Goal: Complete application form

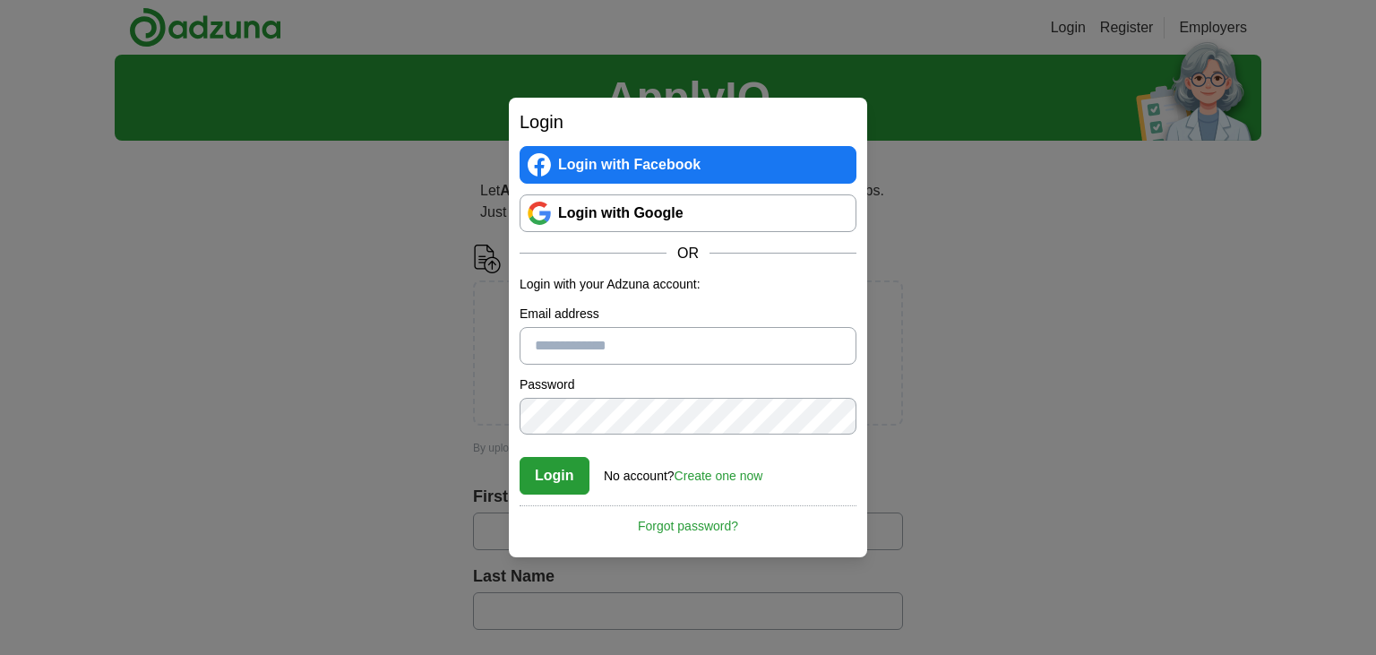
click at [586, 351] on input "Email address" at bounding box center [688, 346] width 337 height 38
click at [409, 386] on div "Login Login with Facebook Login with Google OR Login with your Adzuna account: …" at bounding box center [688, 327] width 1376 height 655
click at [741, 470] on link "Create one now" at bounding box center [719, 476] width 89 height 14
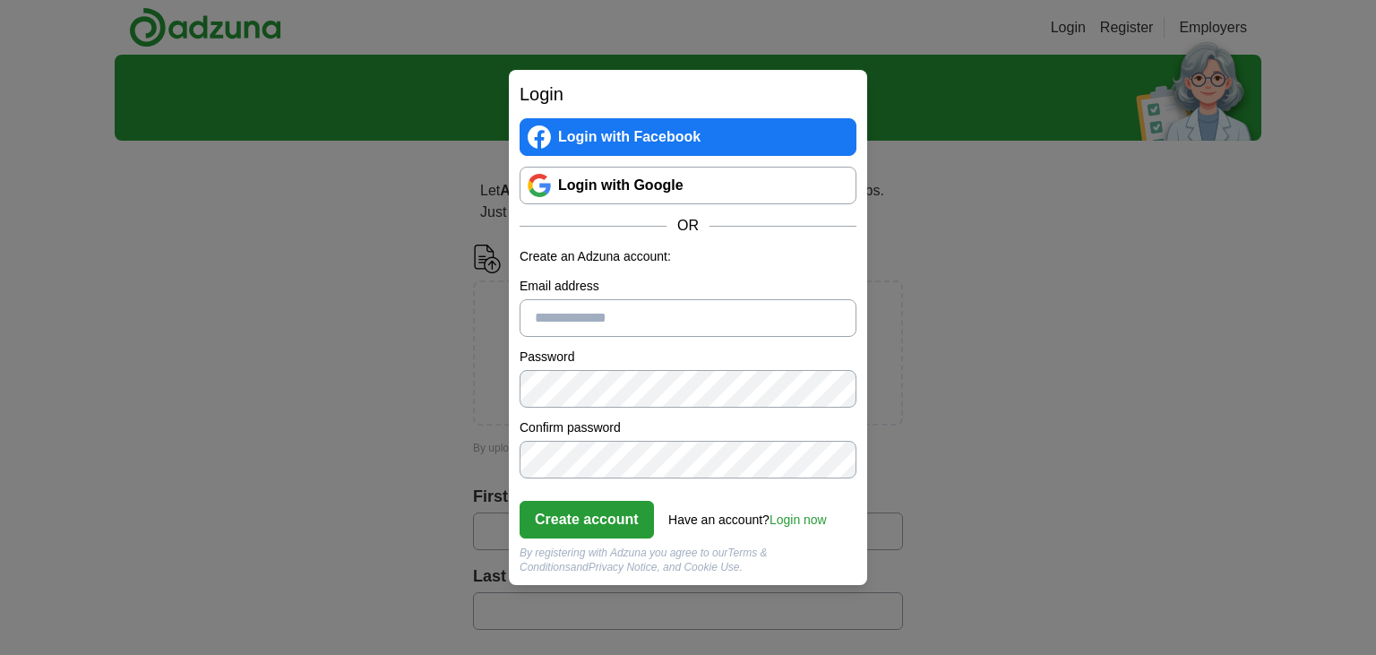
click at [647, 322] on input "Email address" at bounding box center [688, 318] width 337 height 38
click at [612, 323] on input "Email address" at bounding box center [688, 318] width 337 height 38
click at [615, 318] on input "Email address" at bounding box center [688, 318] width 337 height 38
type input "**********"
click at [582, 511] on button "Create account" at bounding box center [587, 520] width 134 height 38
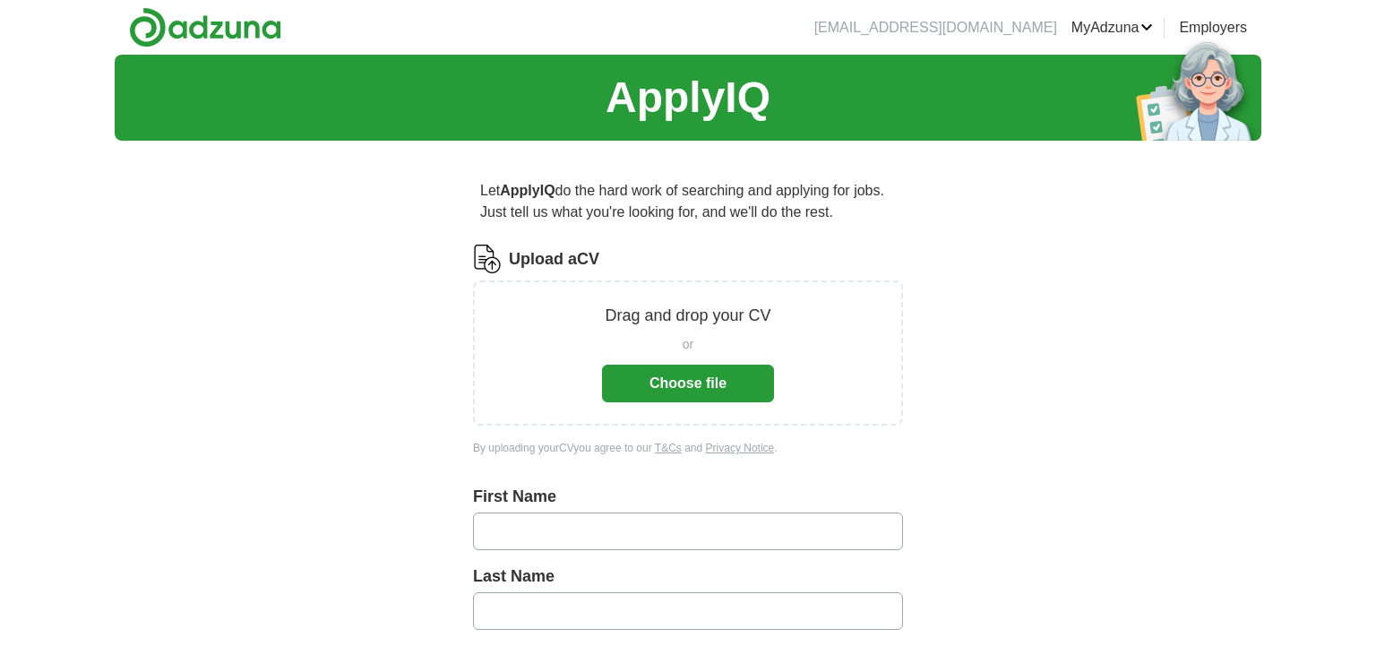
click at [625, 393] on button "Choose file" at bounding box center [688, 384] width 172 height 38
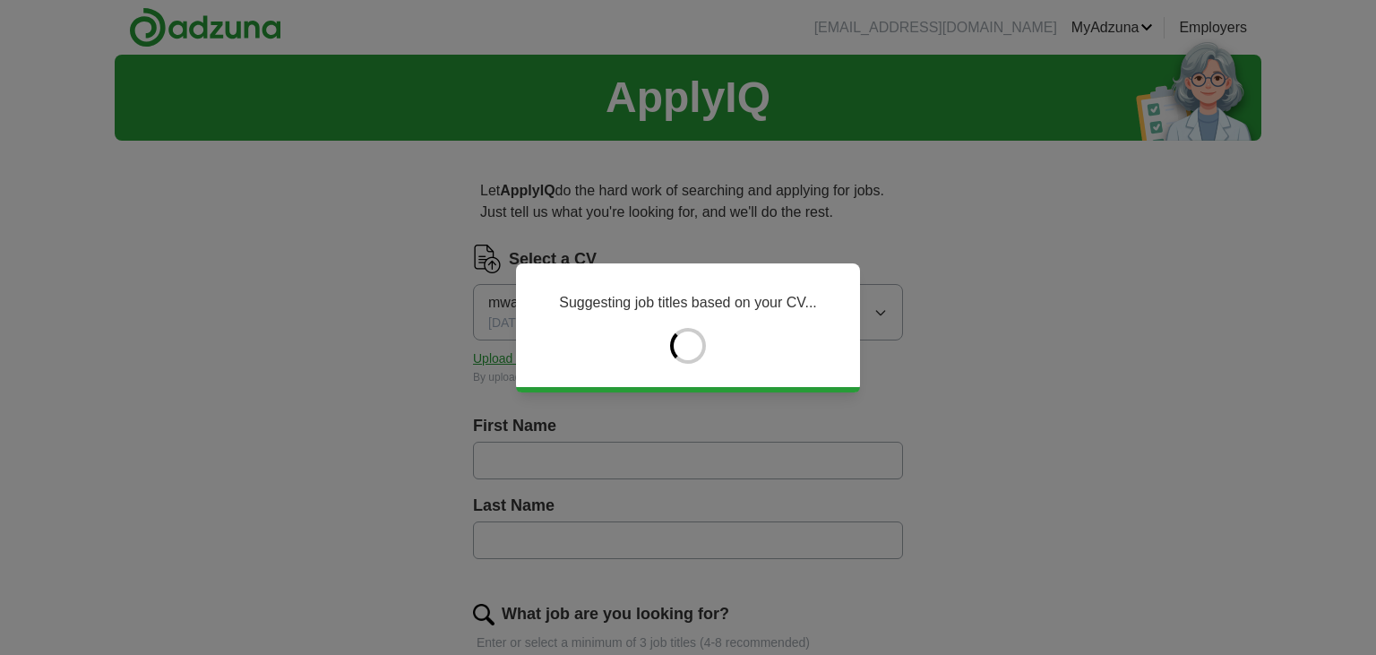
type input "********"
type input "******"
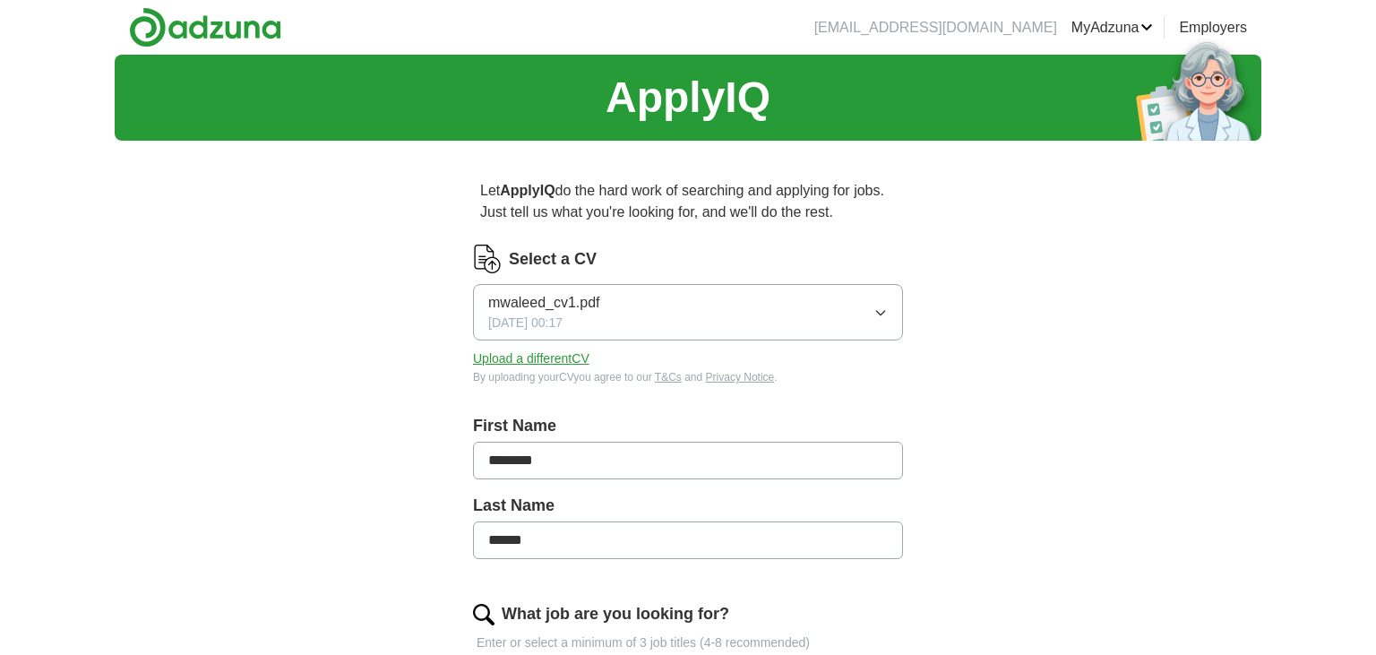
scroll to position [378, 0]
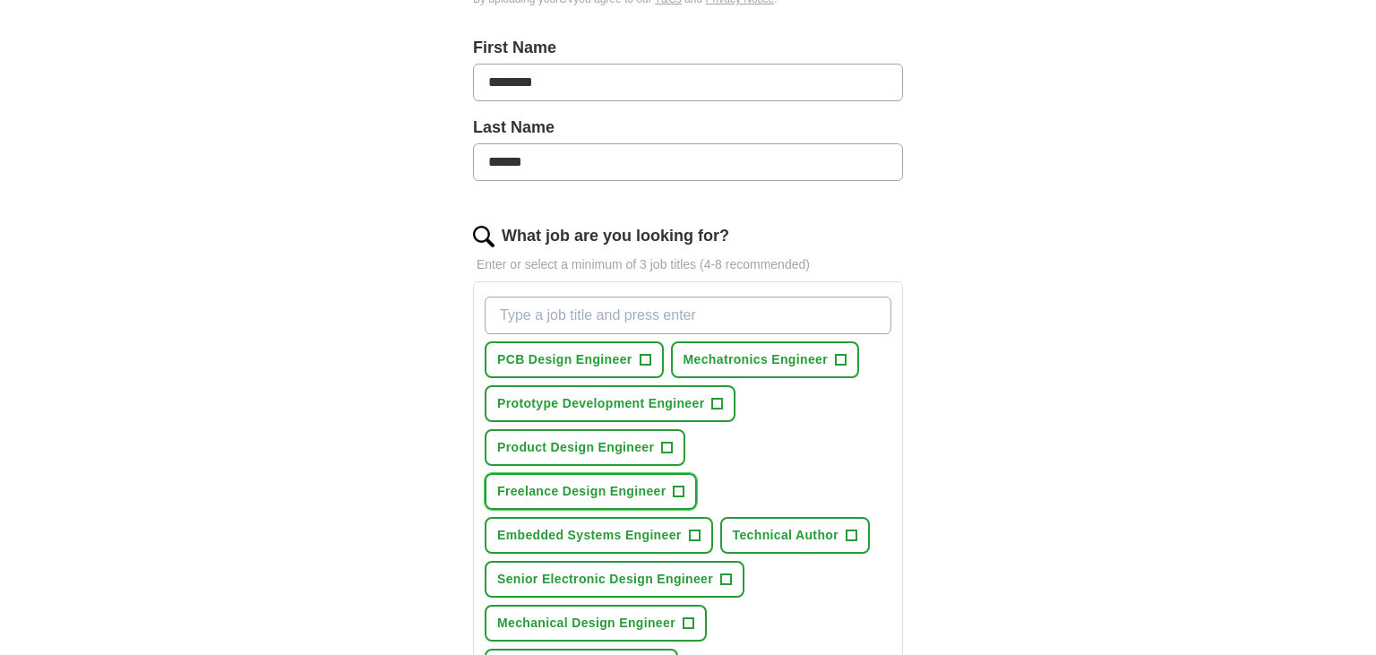
click at [677, 488] on span "+" at bounding box center [679, 492] width 11 height 14
click at [0, 0] on span "×" at bounding box center [0, 0] width 0 height 0
click at [677, 488] on span "+" at bounding box center [679, 492] width 11 height 14
click at [0, 0] on span "×" at bounding box center [0, 0] width 0 height 0
click at [647, 363] on span "+" at bounding box center [645, 360] width 11 height 14
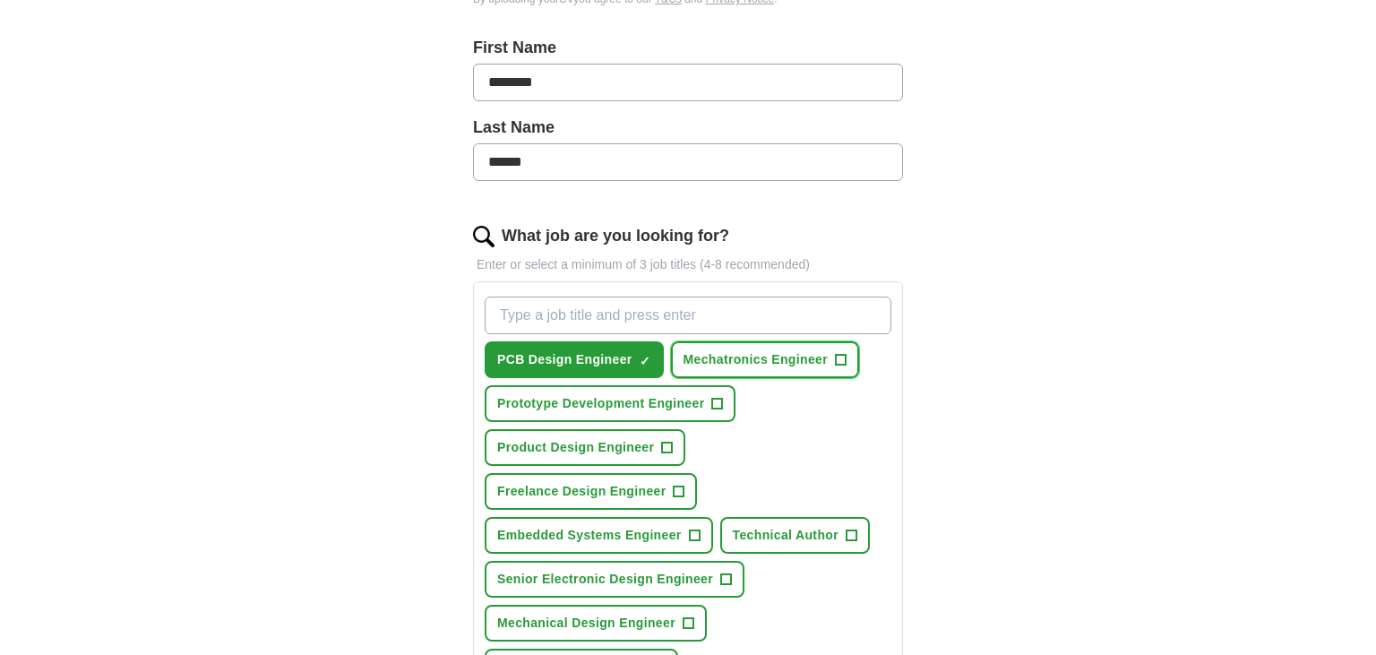
click at [744, 363] on span "Mechatronics Engineer" at bounding box center [756, 359] width 144 height 19
click at [666, 394] on span "Prototype Development Engineer" at bounding box center [600, 403] width 207 height 19
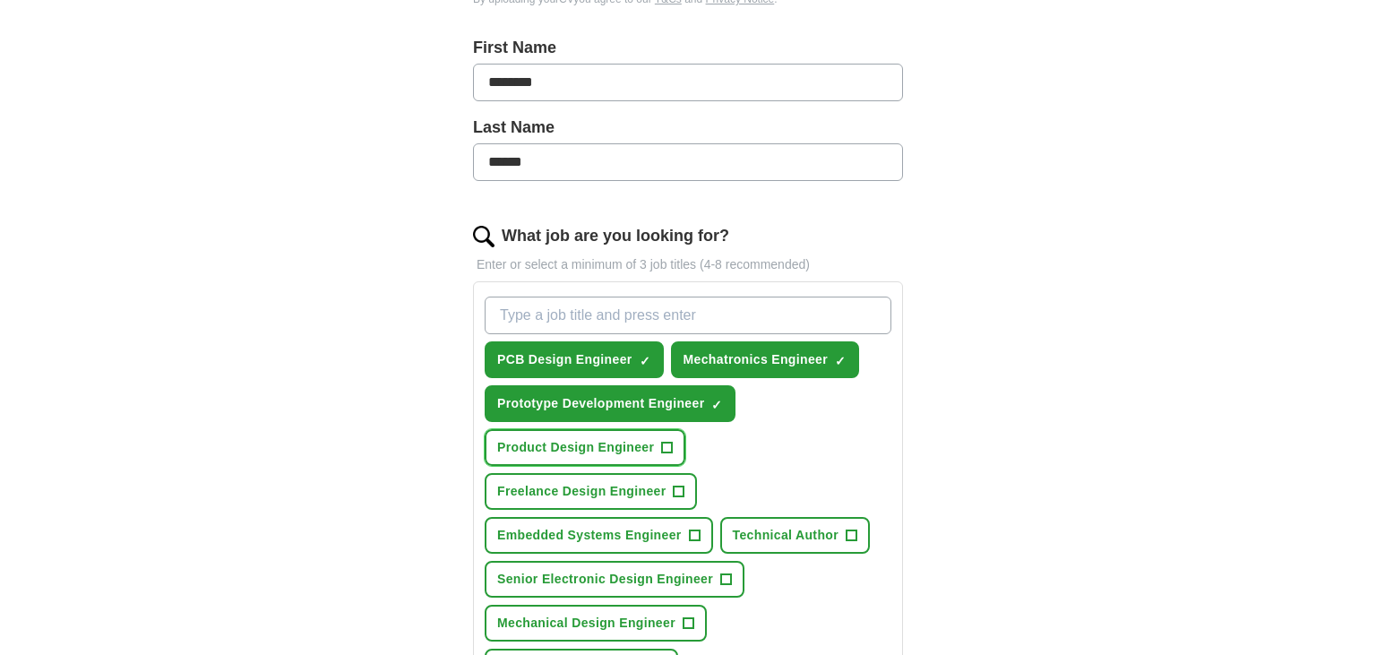
click at [639, 438] on span "Product Design Engineer" at bounding box center [575, 447] width 157 height 19
click at [600, 526] on span "Embedded Systems Engineer" at bounding box center [589, 535] width 185 height 19
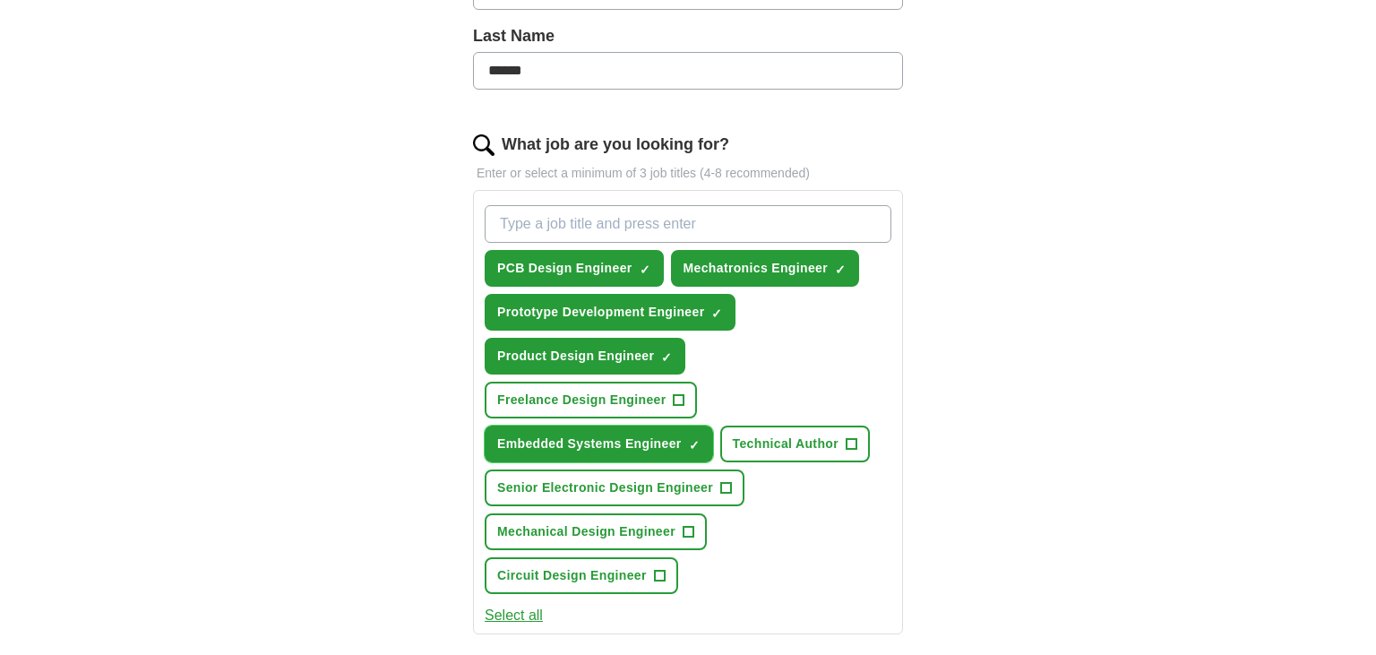
scroll to position [473, 0]
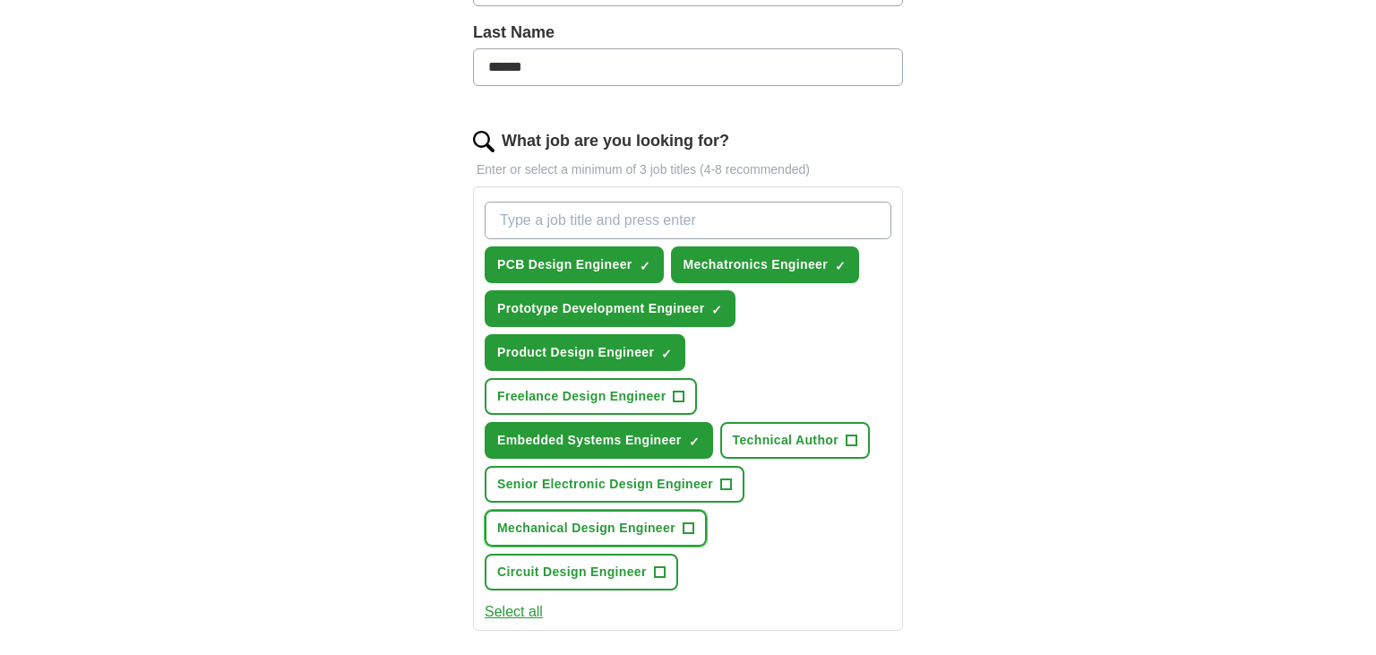
click at [634, 511] on button "Mechanical Design Engineer +" at bounding box center [596, 528] width 222 height 37
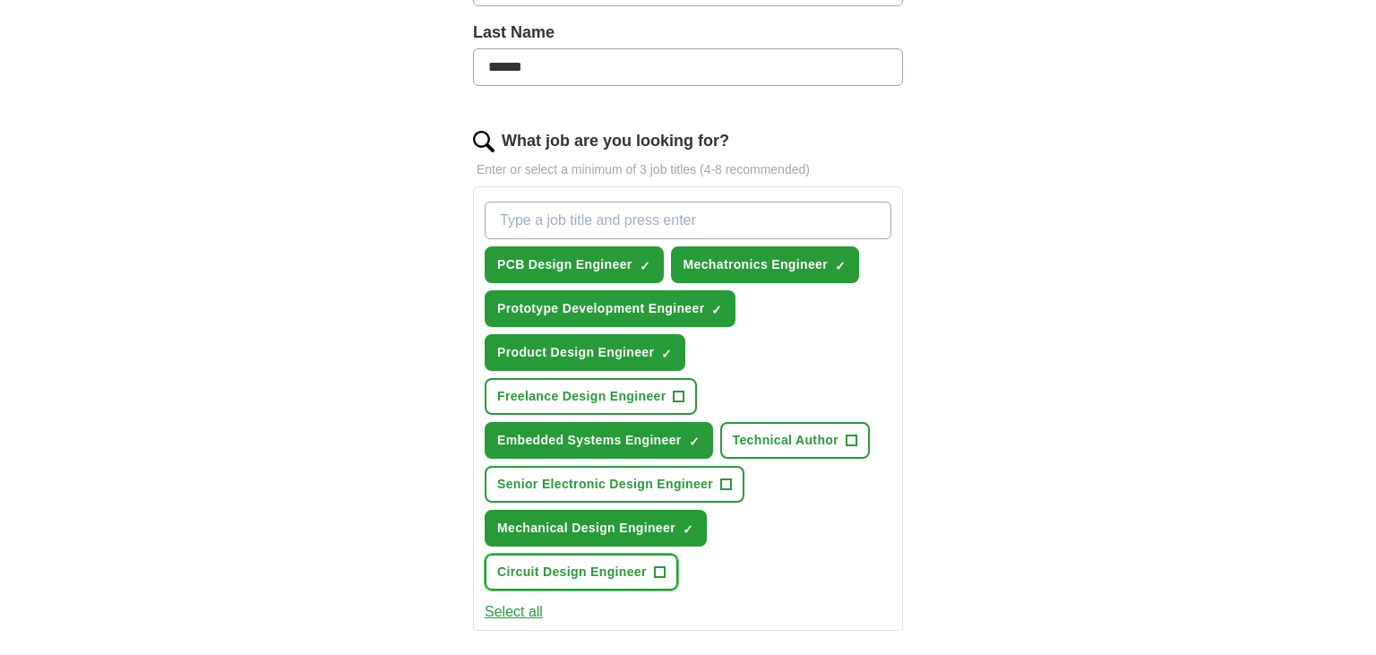
click at [610, 563] on span "Circuit Design Engineer" at bounding box center [572, 572] width 150 height 19
click at [624, 220] on input "What job are you looking for?" at bounding box center [688, 221] width 407 height 38
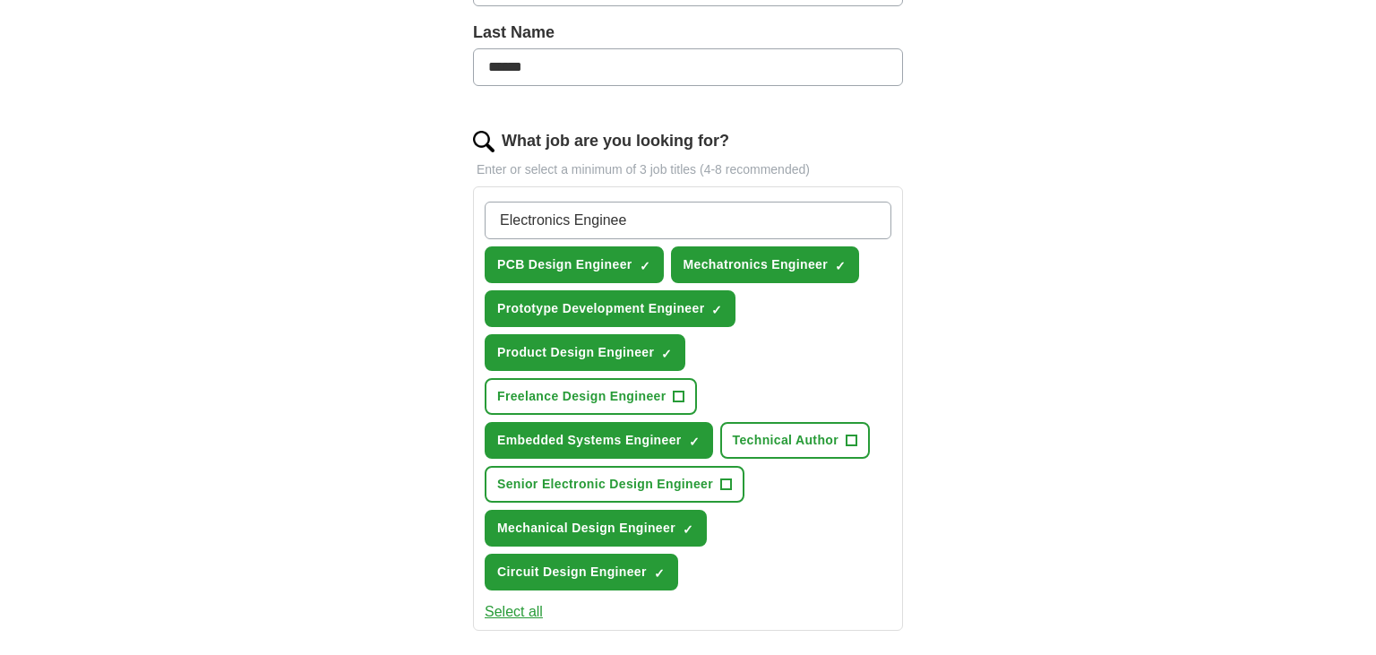
type input "Electronics Engineer"
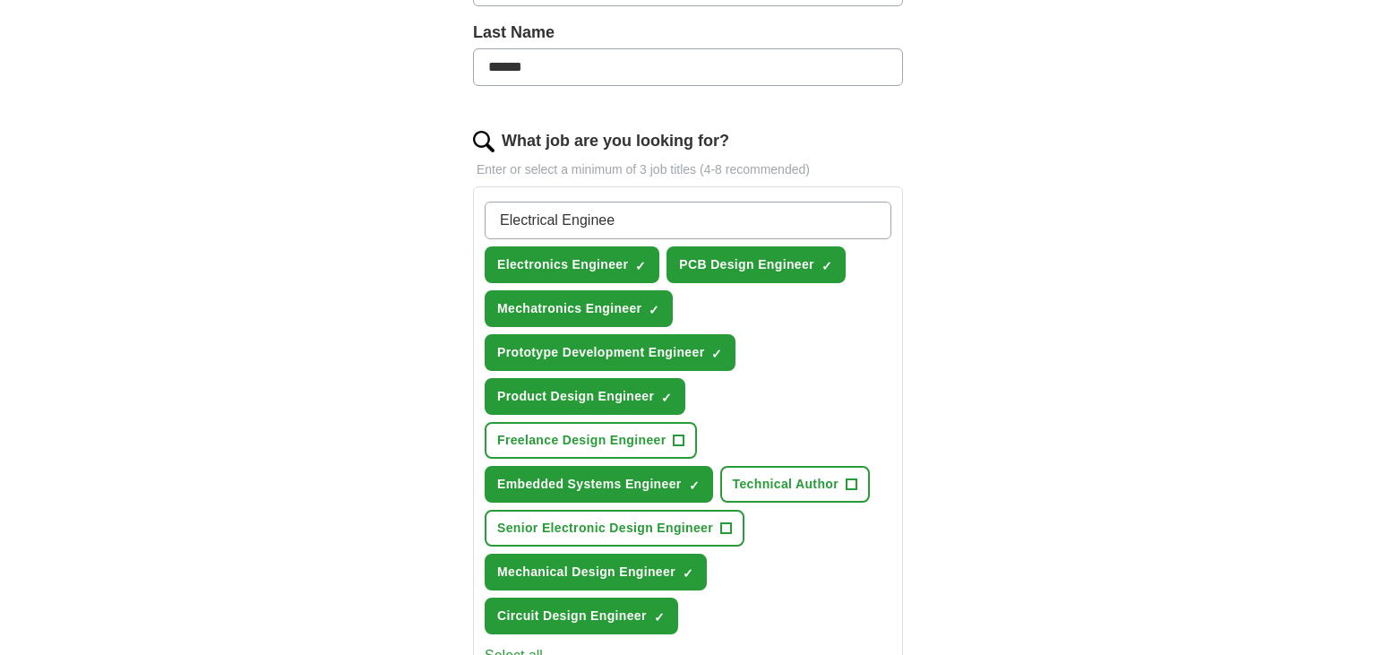
type input "Electrical Engineer"
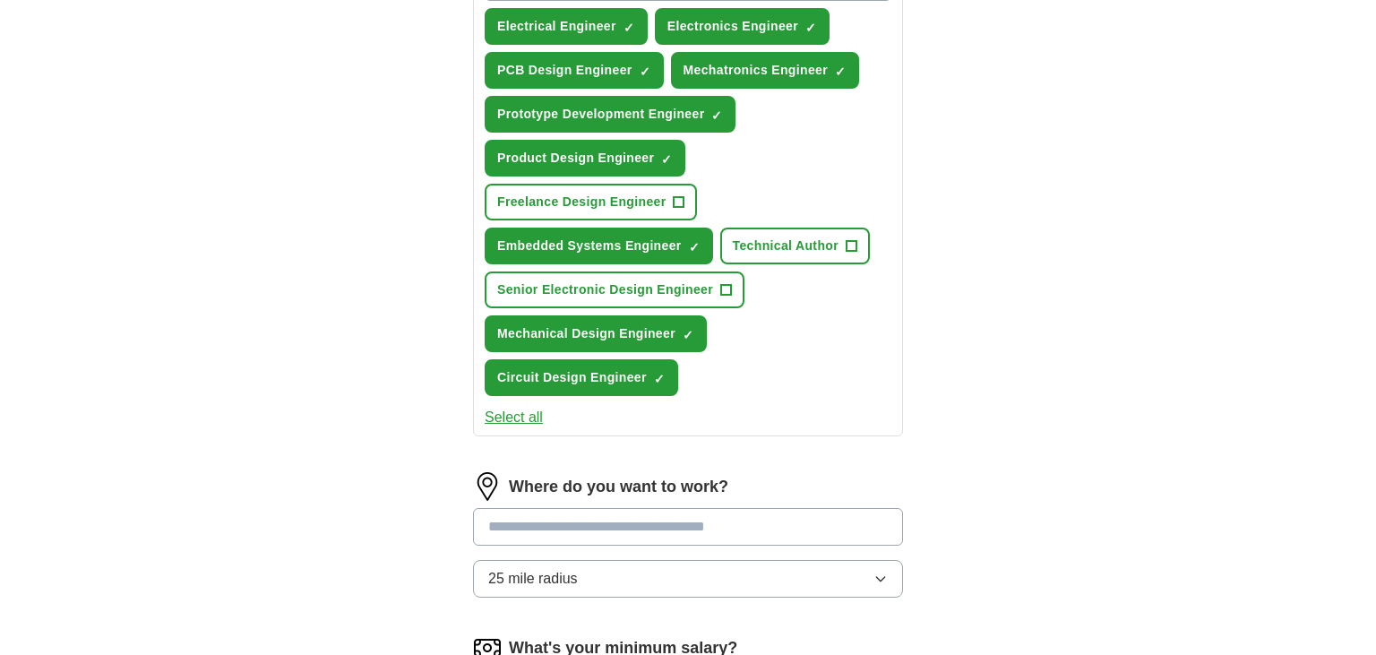
scroll to position [756, 0]
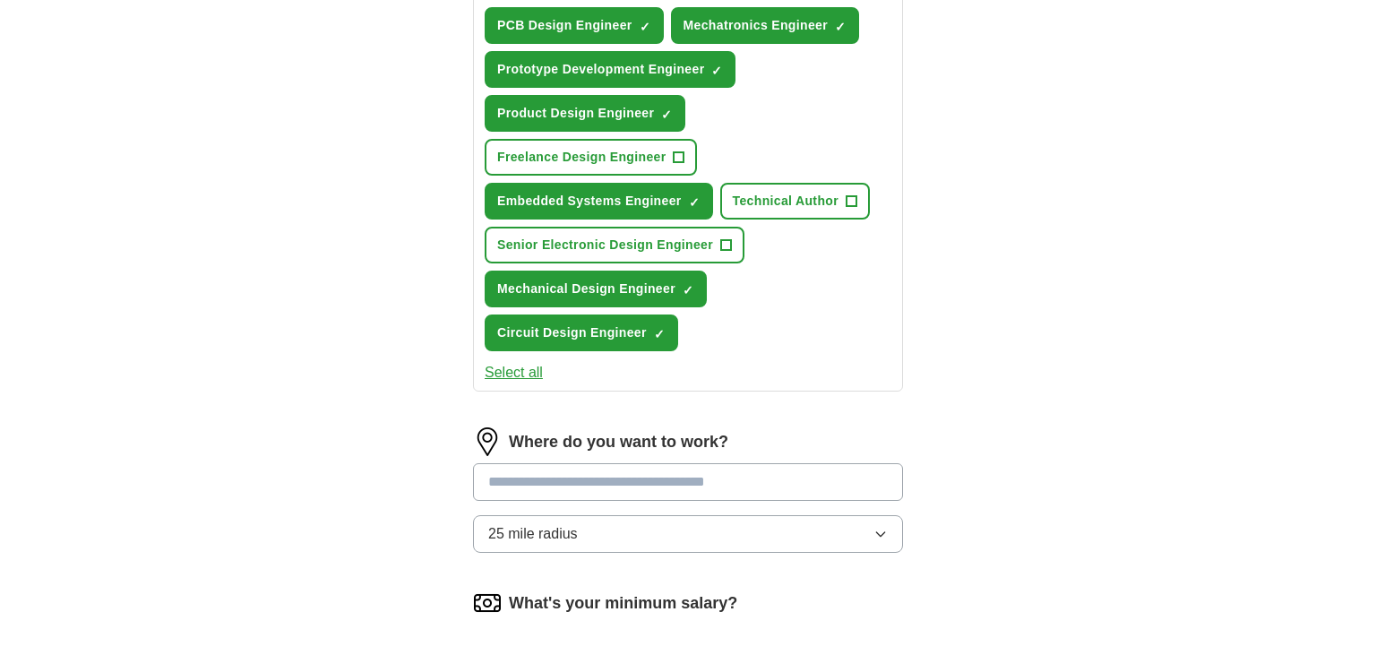
click at [607, 465] on input at bounding box center [688, 482] width 430 height 38
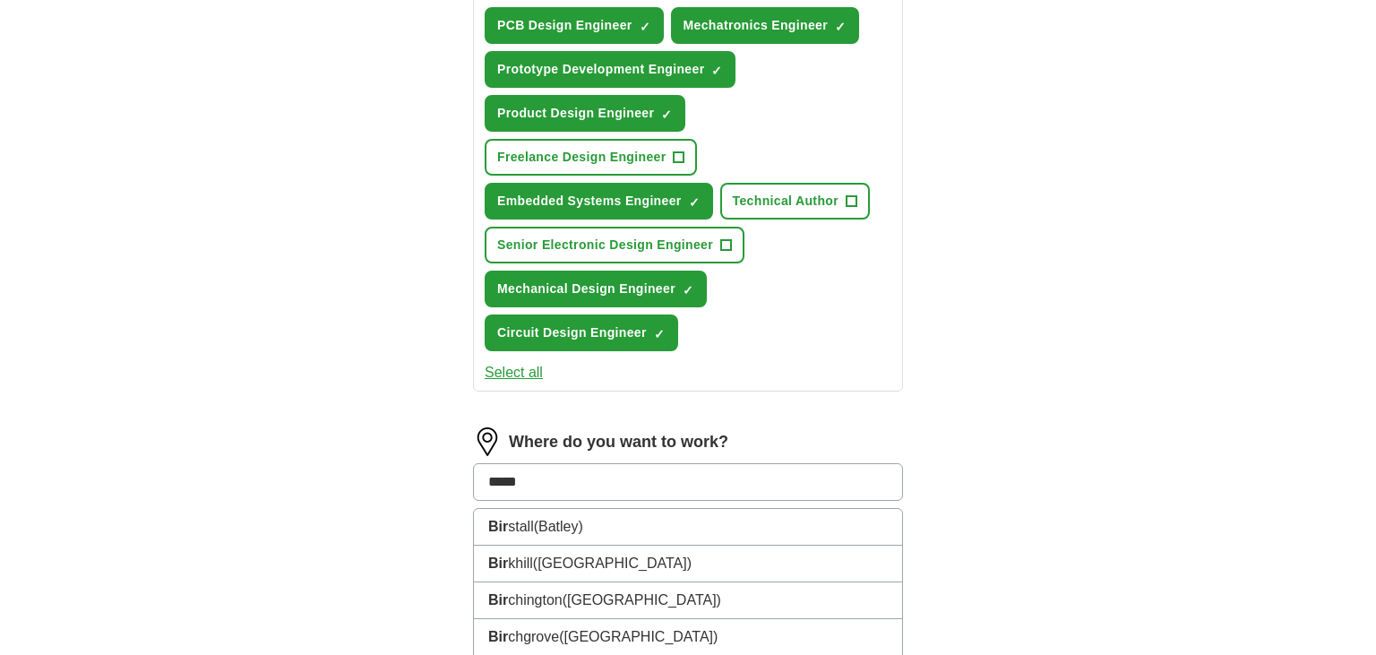
type input "******"
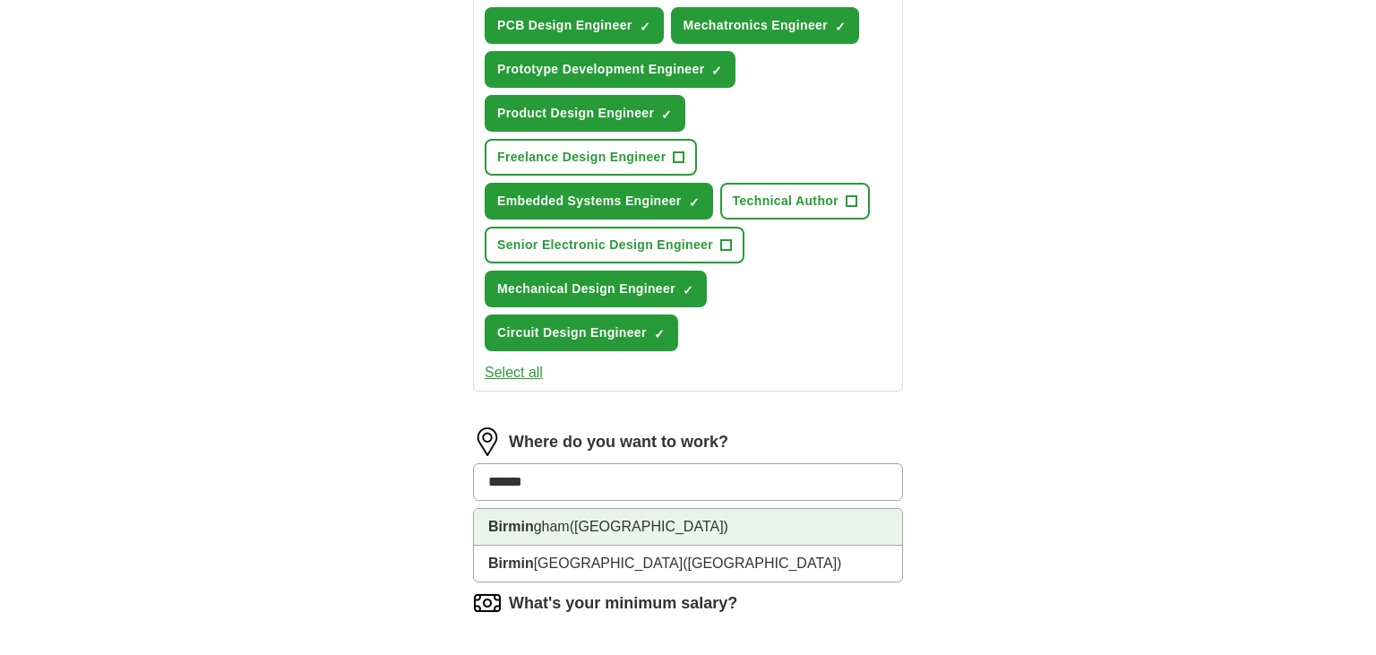
click at [616, 519] on span "([GEOGRAPHIC_DATA])" at bounding box center [649, 526] width 159 height 15
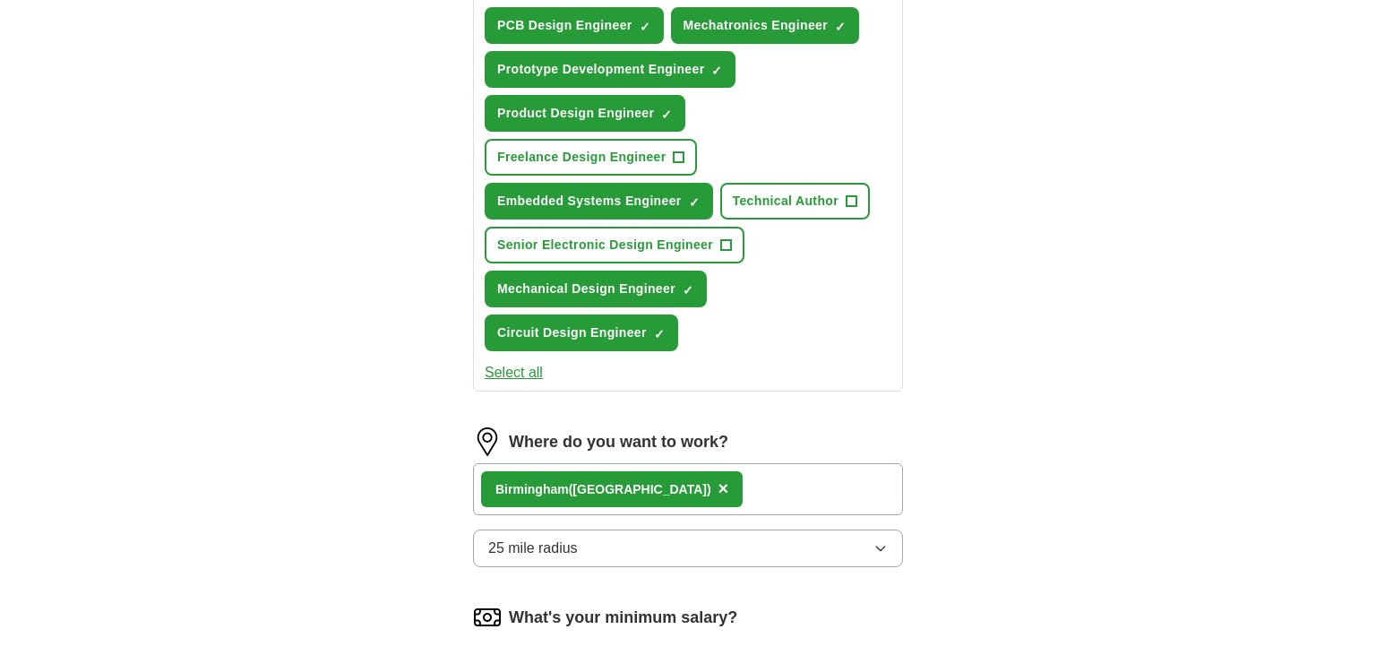
scroll to position [1040, 0]
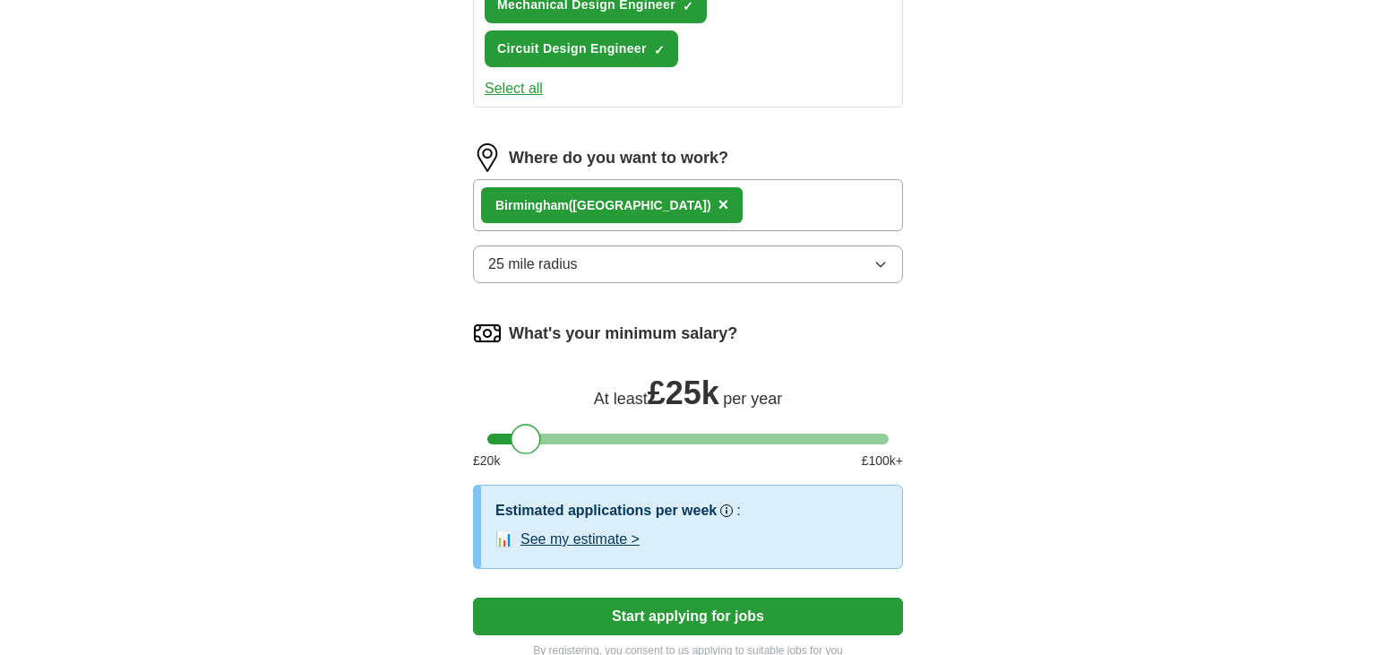
drag, startPoint x: 504, startPoint y: 424, endPoint x: 527, endPoint y: 427, distance: 22.7
click at [527, 427] on div at bounding box center [526, 439] width 30 height 30
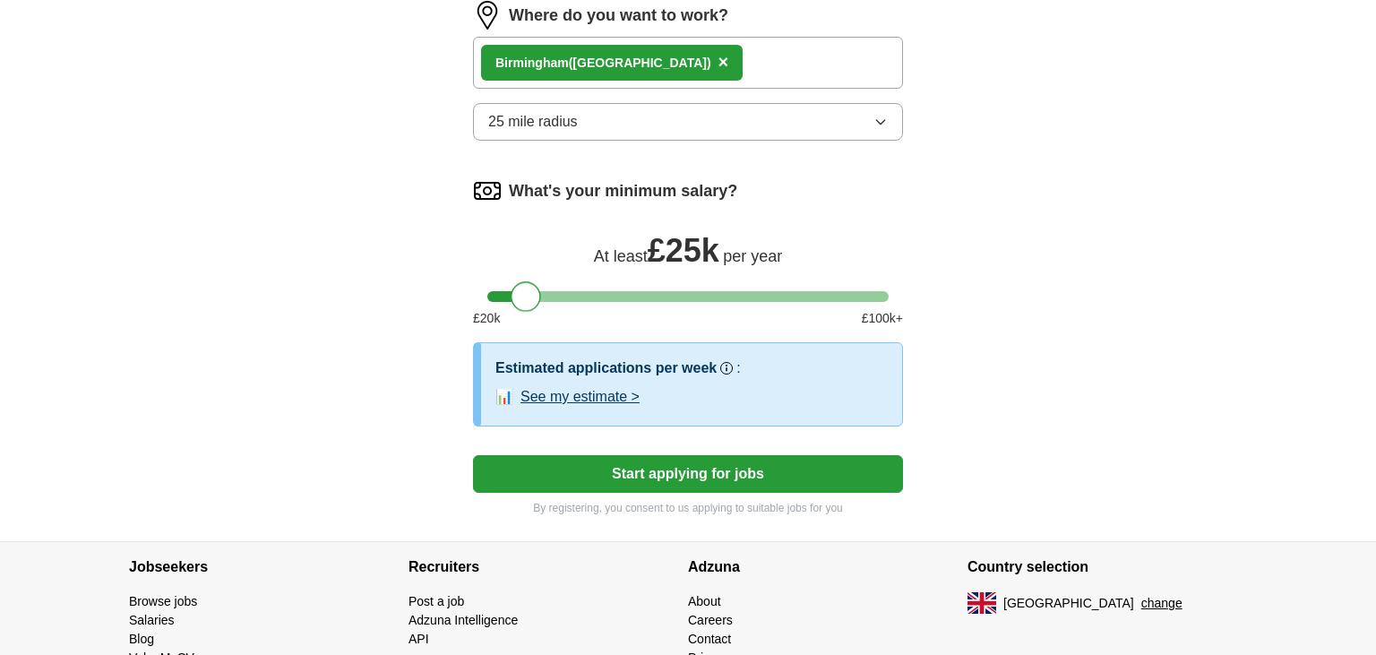
scroll to position [1229, 0]
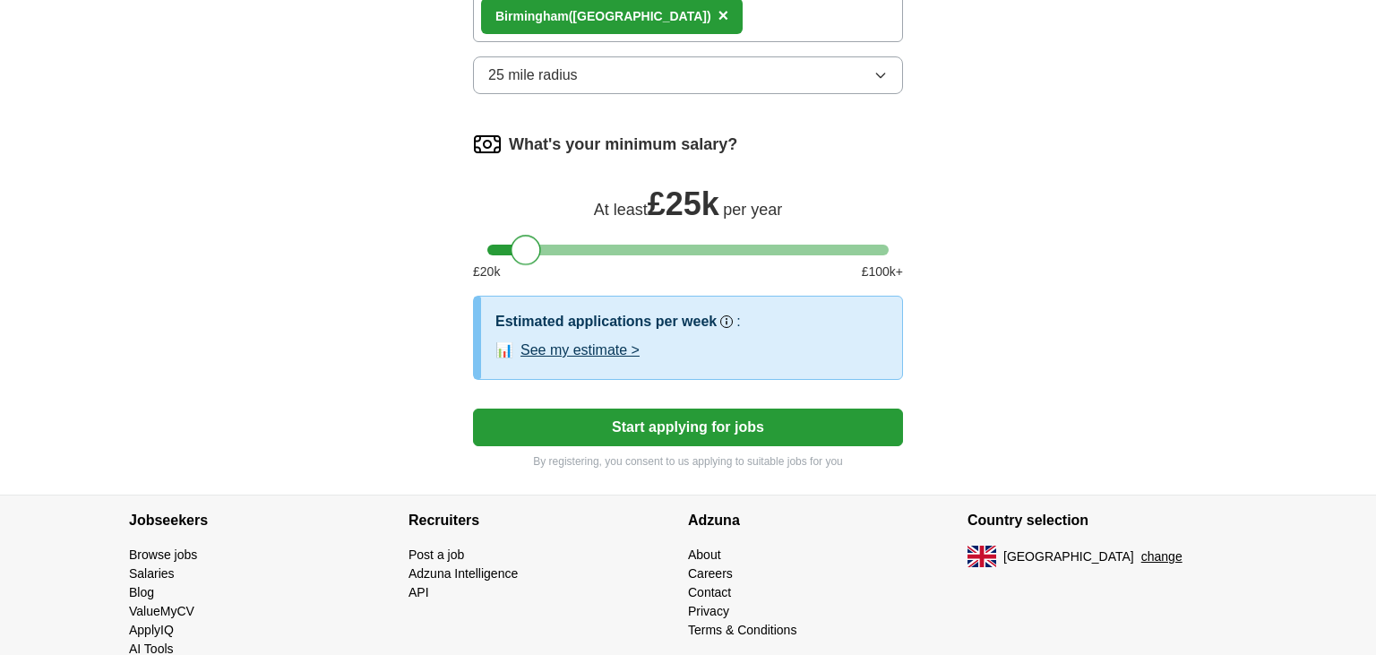
click at [572, 414] on button "Start applying for jobs" at bounding box center [688, 428] width 430 height 38
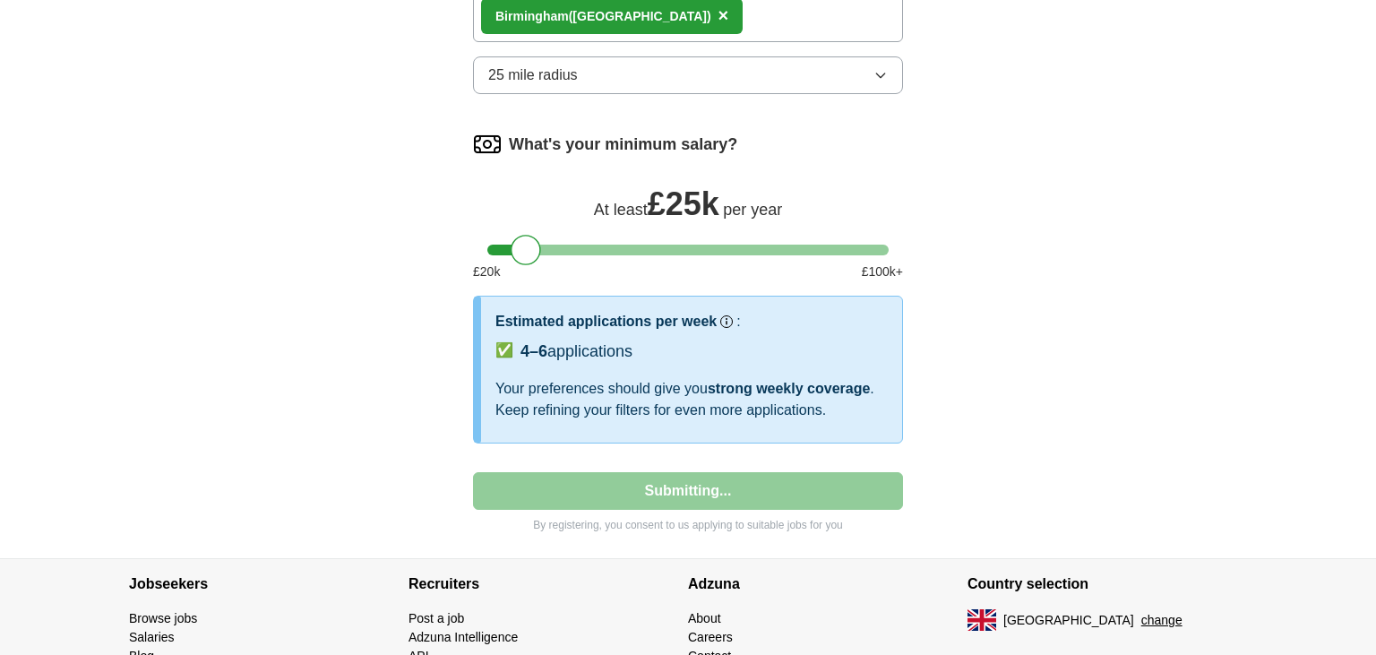
select select "**"
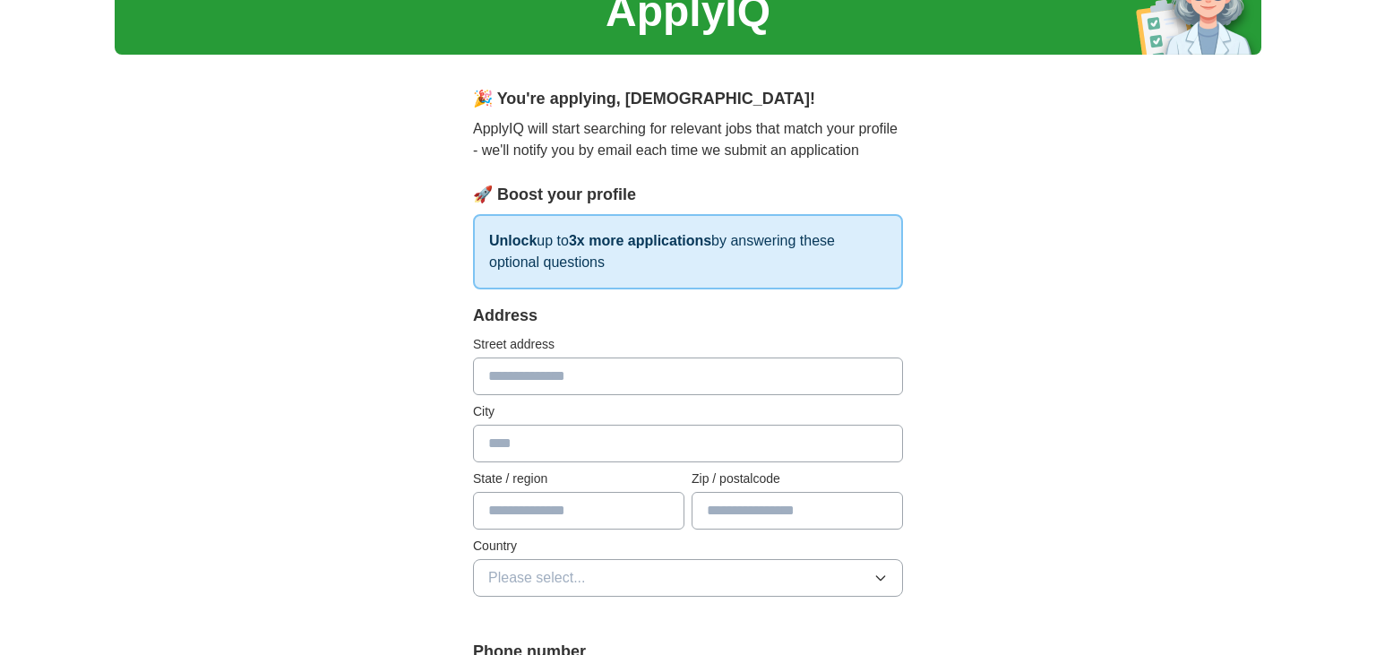
scroll to position [94, 0]
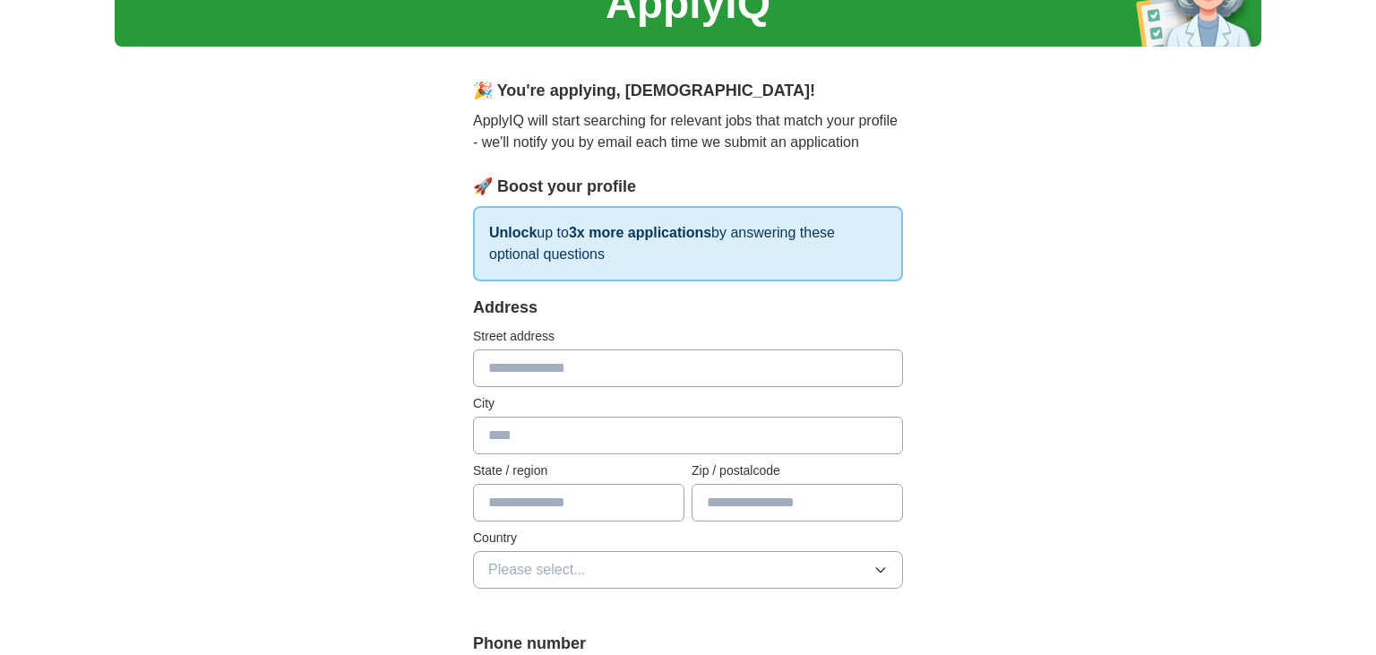
click at [559, 457] on div "Address Street address City State / region Zip / postalcode Country Please sele…" at bounding box center [688, 453] width 430 height 314
click at [559, 373] on input "text" at bounding box center [688, 368] width 430 height 38
click at [553, 422] on input "text" at bounding box center [688, 436] width 430 height 38
type input "******"
type input "**********"
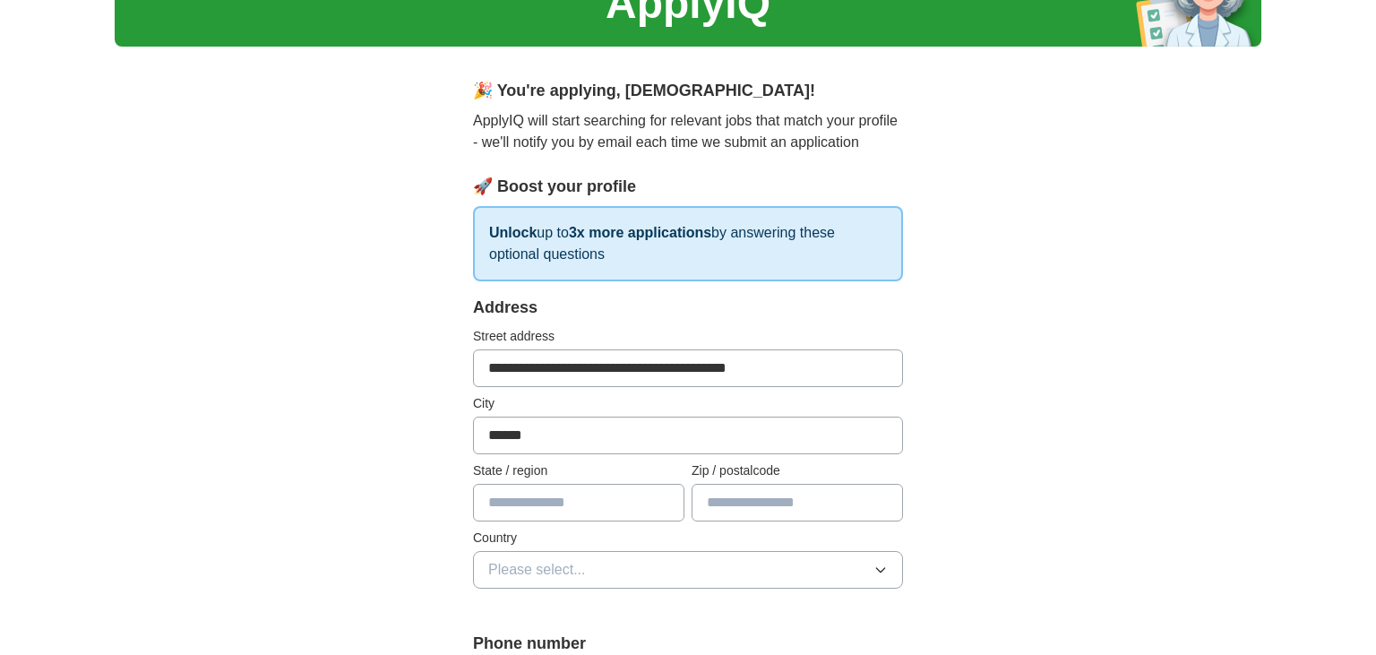
type input "**********"
type input "******"
type input "**********"
drag, startPoint x: 795, startPoint y: 358, endPoint x: 590, endPoint y: 360, distance: 205.2
click at [590, 360] on input "**********" at bounding box center [688, 368] width 430 height 38
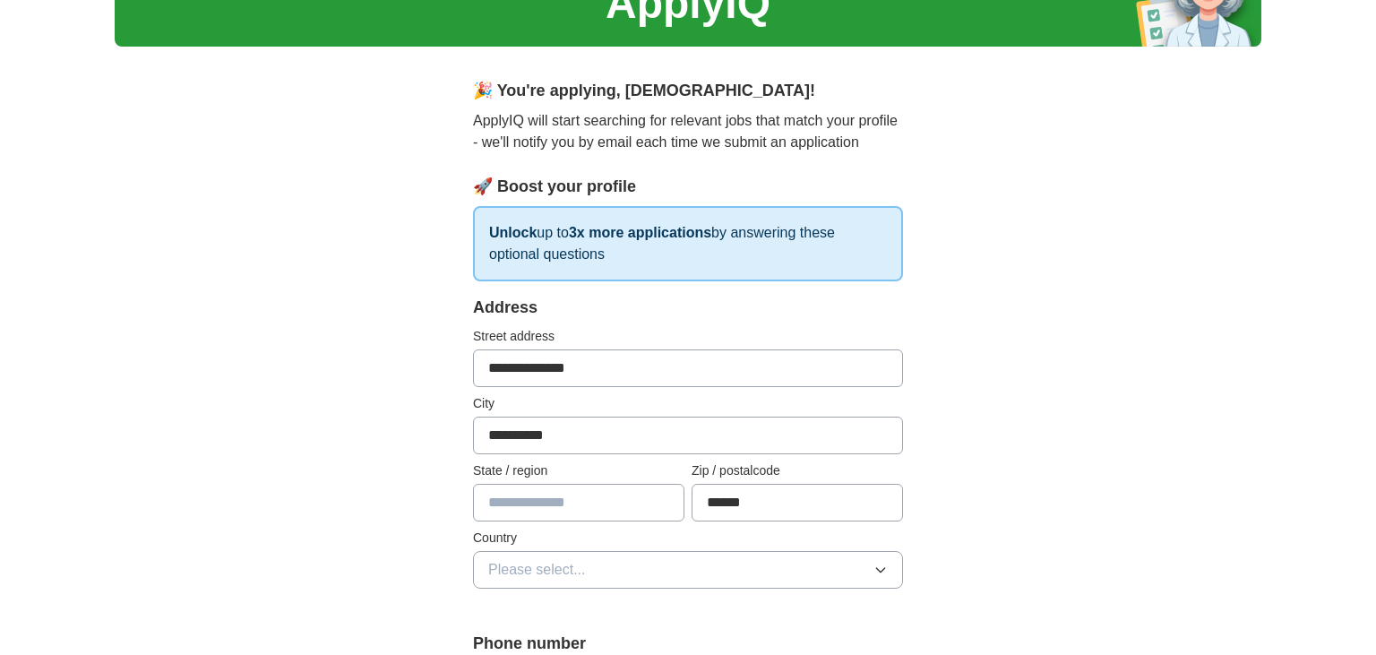
type input "**********"
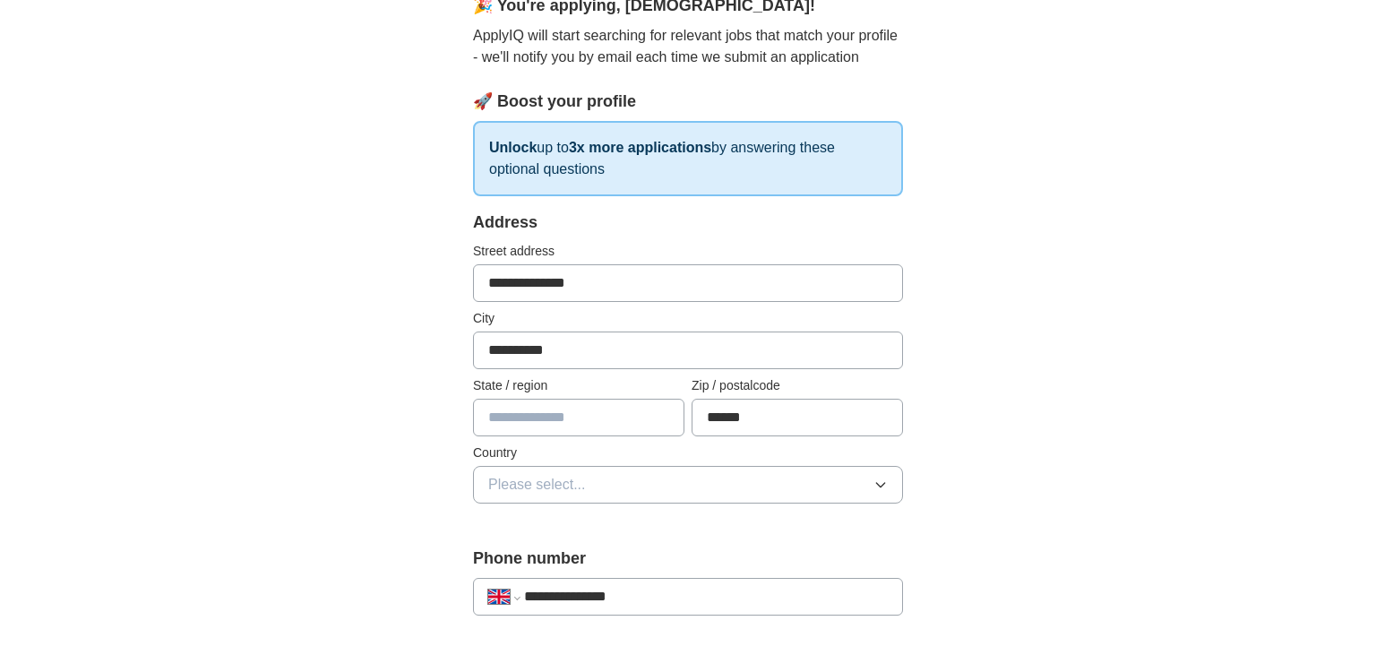
scroll to position [189, 0]
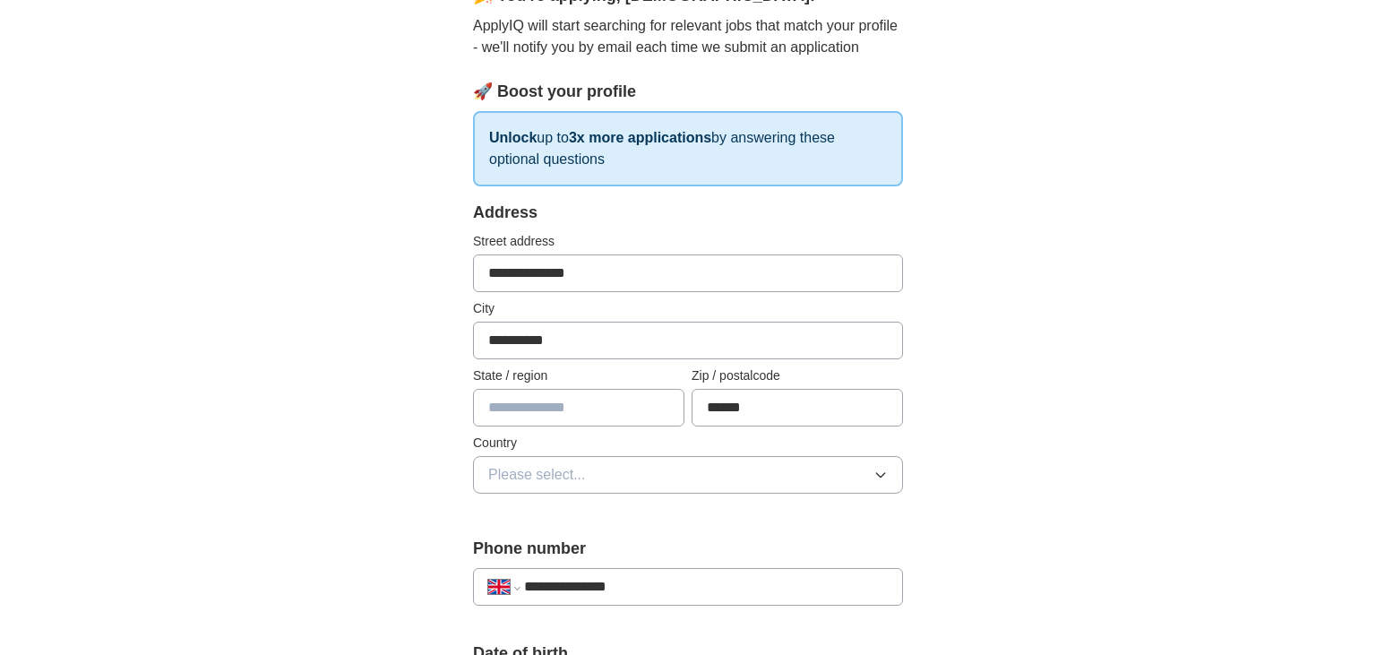
click at [533, 476] on span "Please select..." at bounding box center [537, 475] width 98 height 22
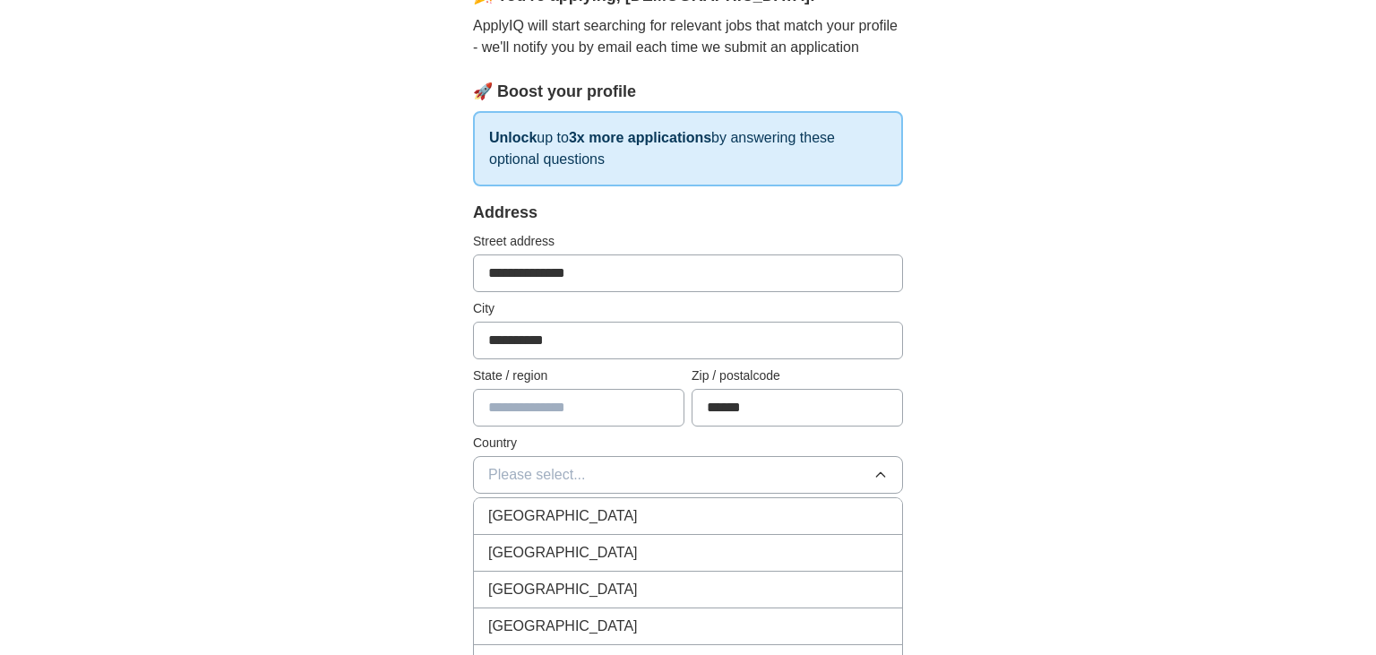
click at [572, 515] on span "[GEOGRAPHIC_DATA]" at bounding box center [563, 516] width 150 height 22
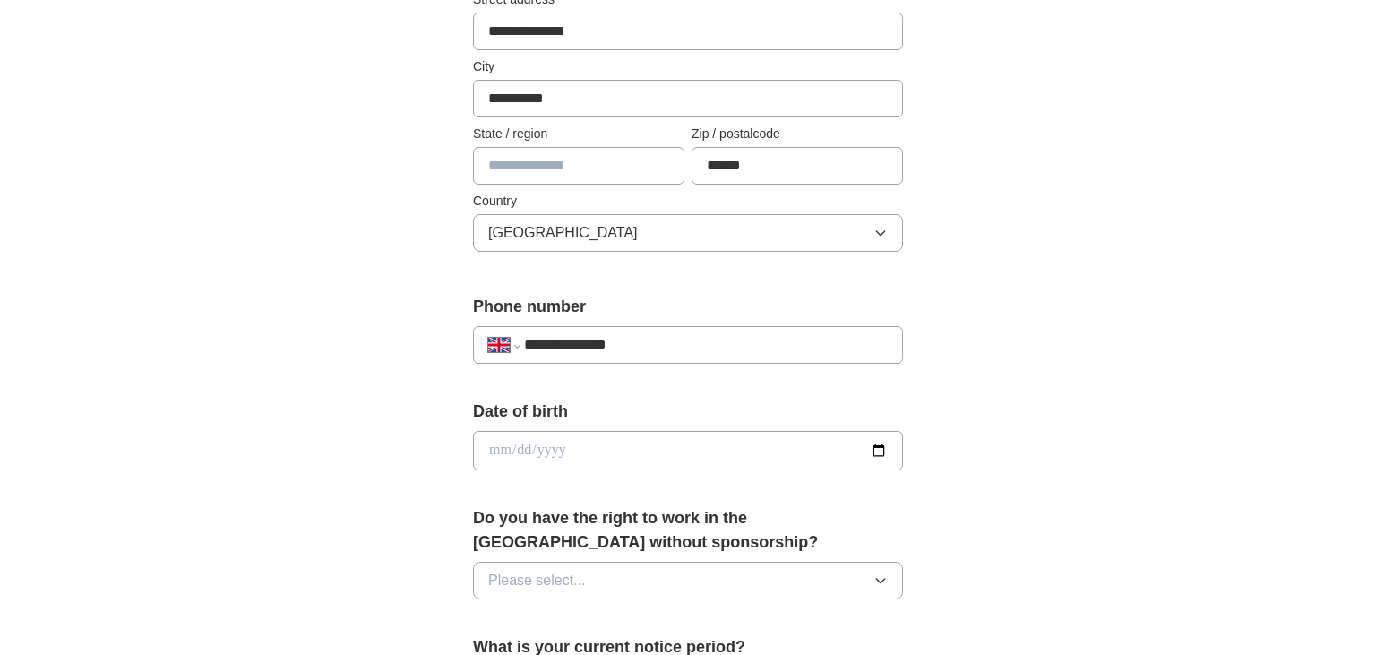
scroll to position [473, 0]
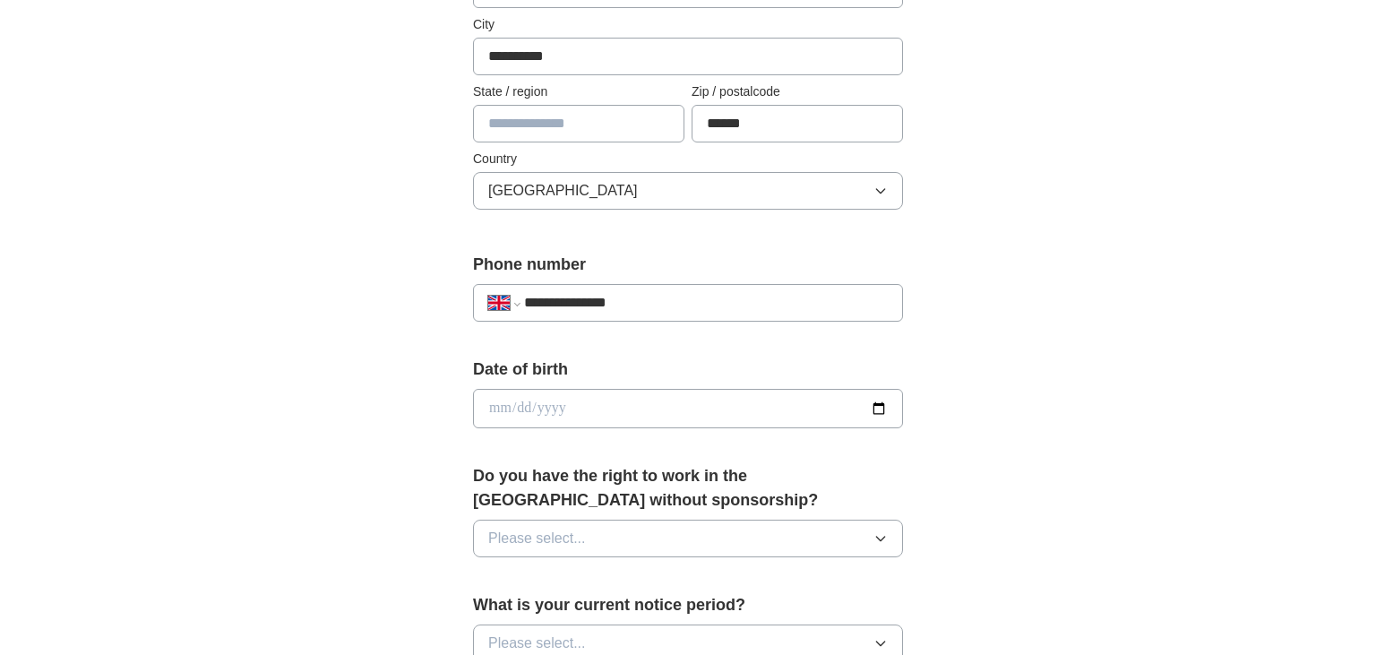
click at [500, 413] on input "date" at bounding box center [688, 408] width 430 height 39
drag, startPoint x: 852, startPoint y: 407, endPoint x: 870, endPoint y: 405, distance: 18.0
click at [859, 407] on input "date" at bounding box center [688, 408] width 430 height 39
click at [873, 404] on input "date" at bounding box center [688, 408] width 430 height 39
click at [411, 327] on div "**********" at bounding box center [687, 435] width 573 height 1507
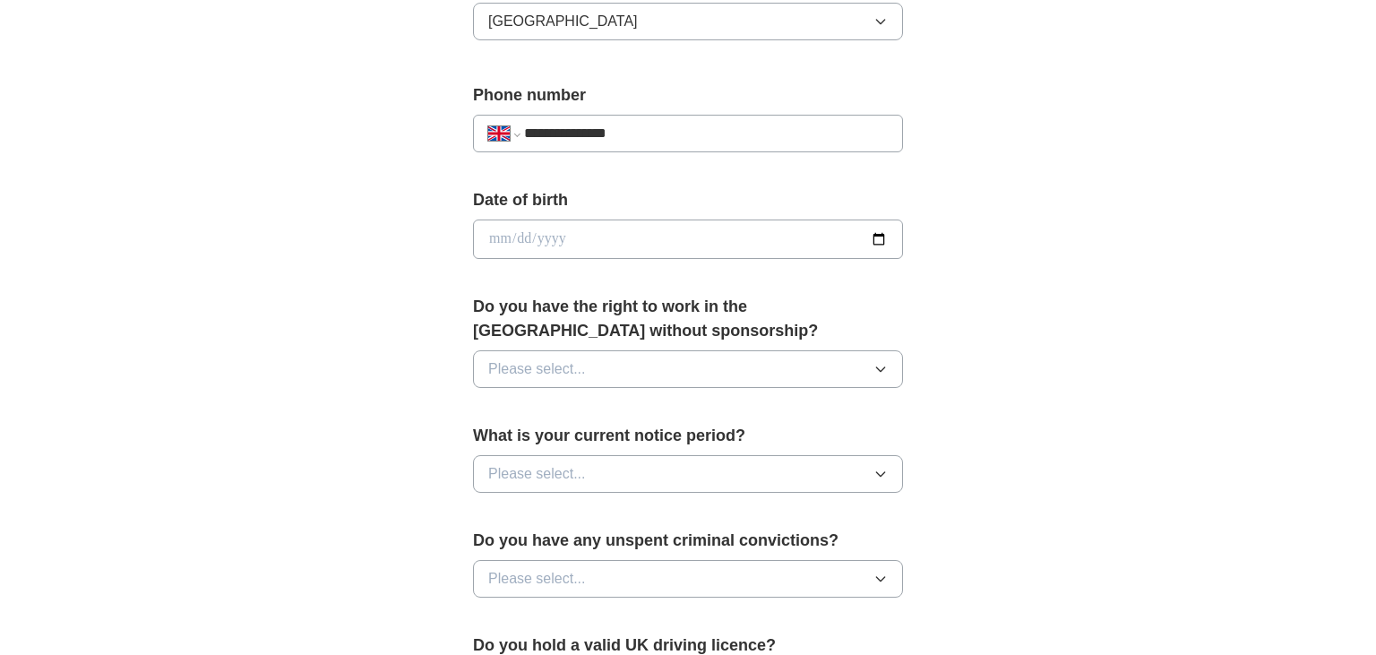
scroll to position [662, 0]
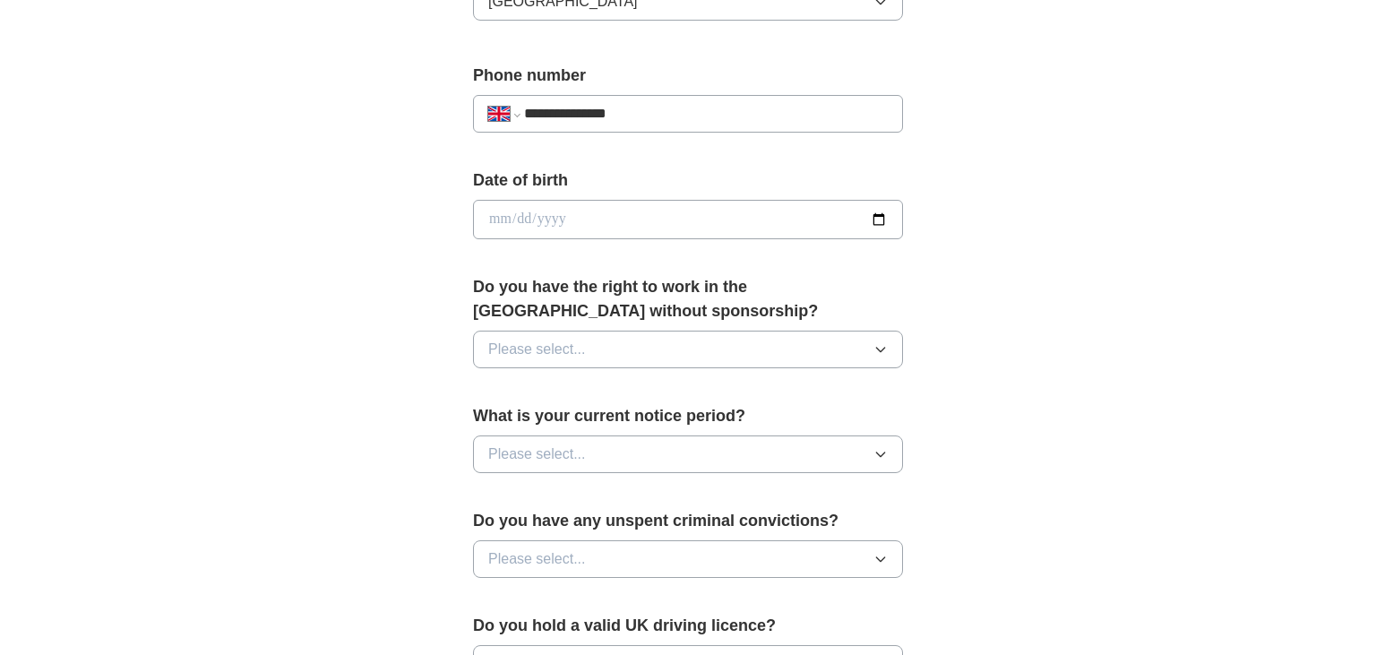
click at [520, 339] on span "Please select..." at bounding box center [537, 350] width 98 height 22
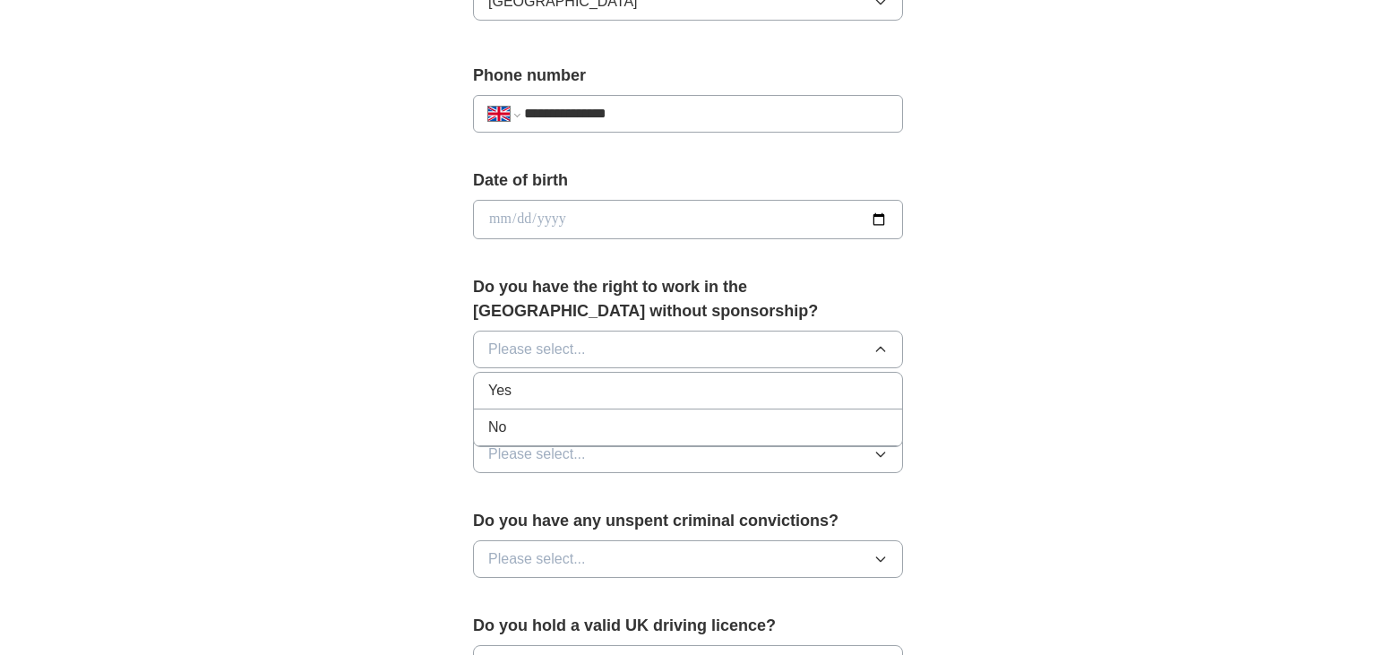
click at [529, 389] on div "Yes" at bounding box center [688, 391] width 400 height 22
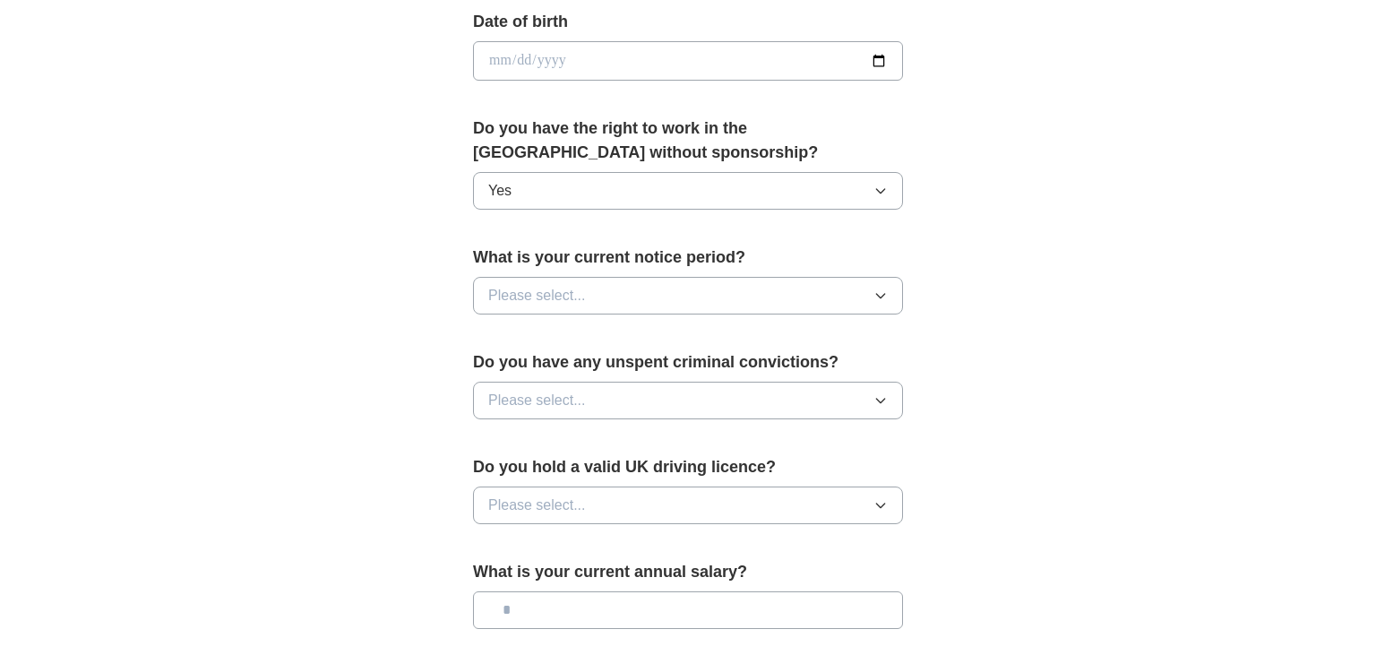
scroll to position [851, 0]
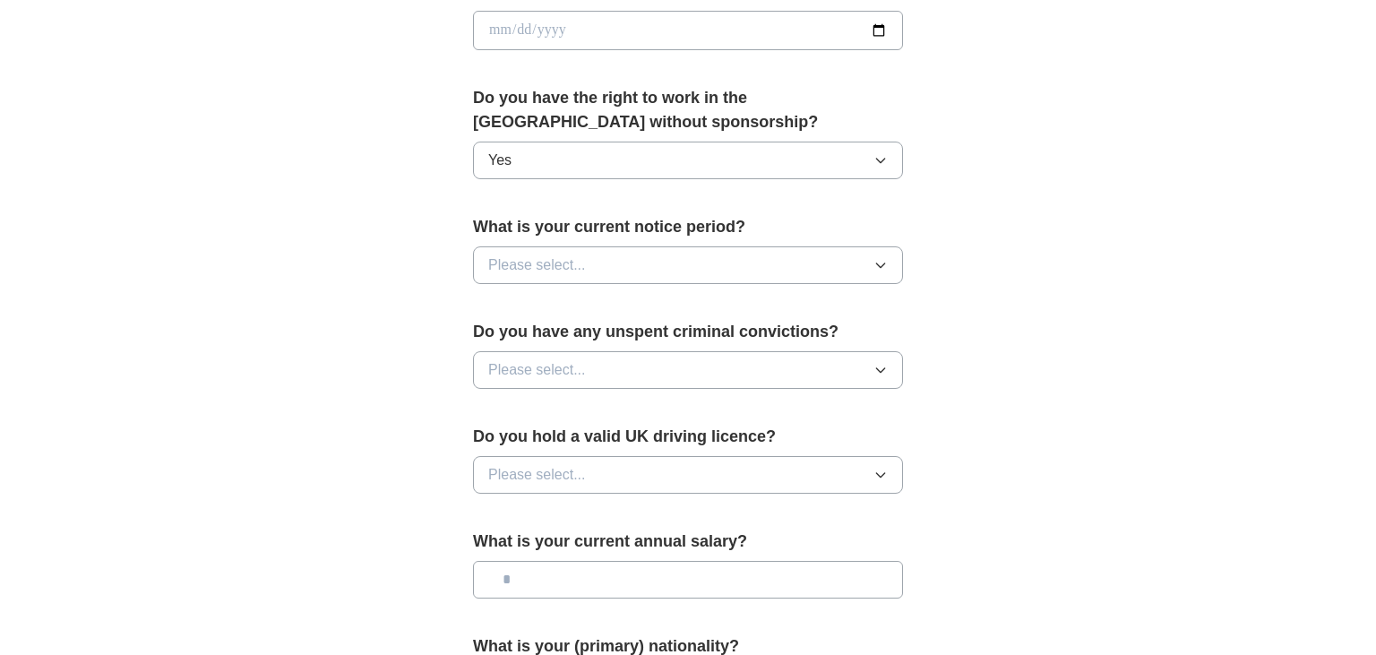
click at [549, 260] on span "Please select..." at bounding box center [537, 265] width 98 height 22
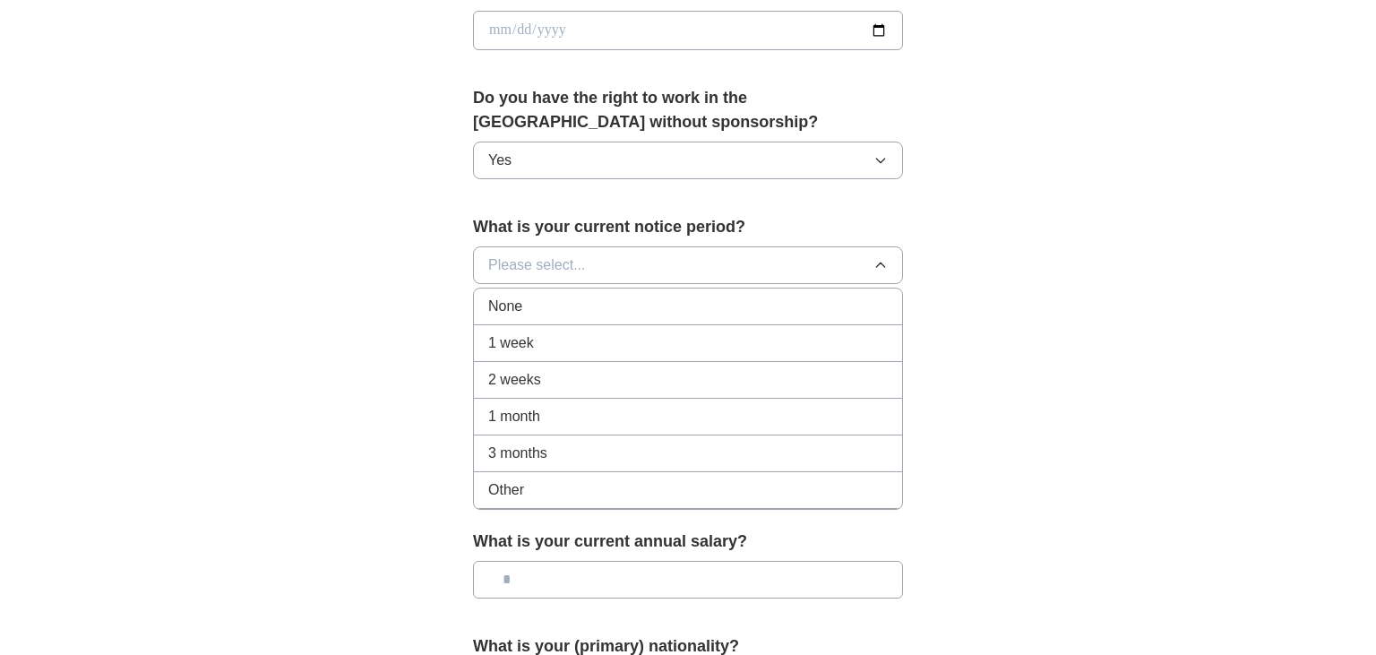
click at [543, 302] on div "None" at bounding box center [688, 307] width 400 height 22
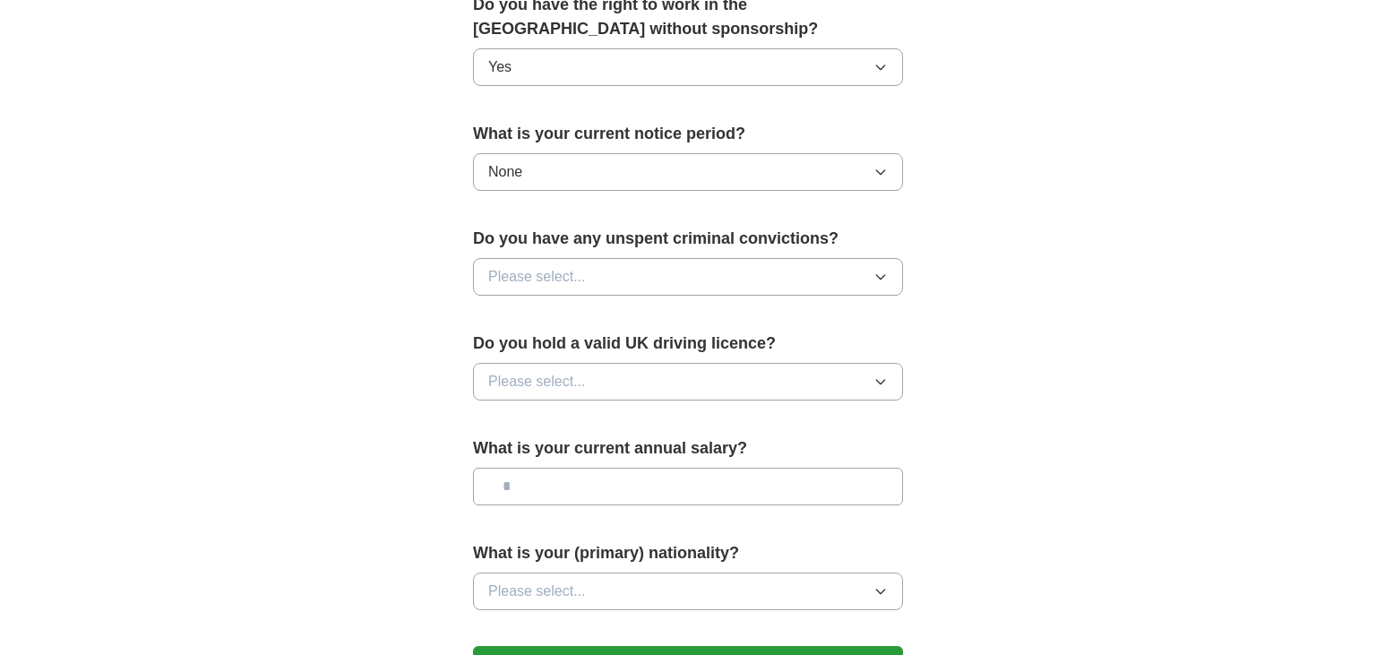
scroll to position [946, 0]
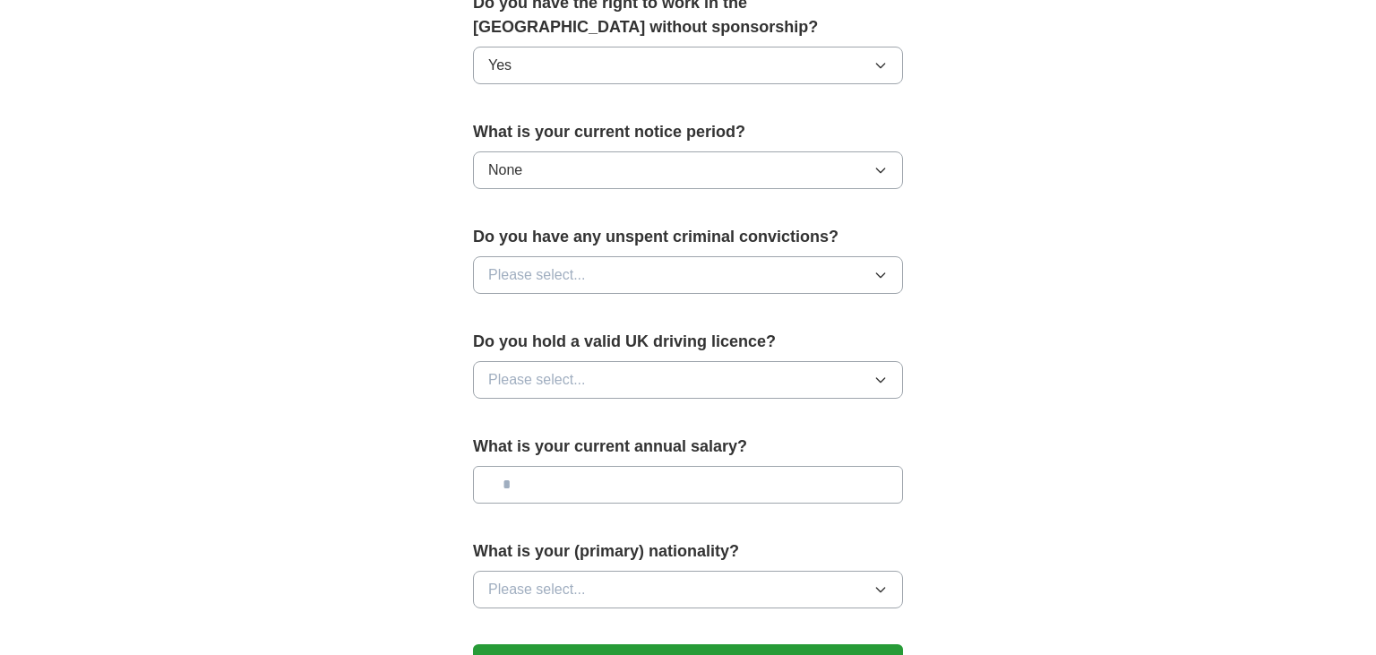
click at [537, 275] on span "Please select..." at bounding box center [537, 275] width 98 height 22
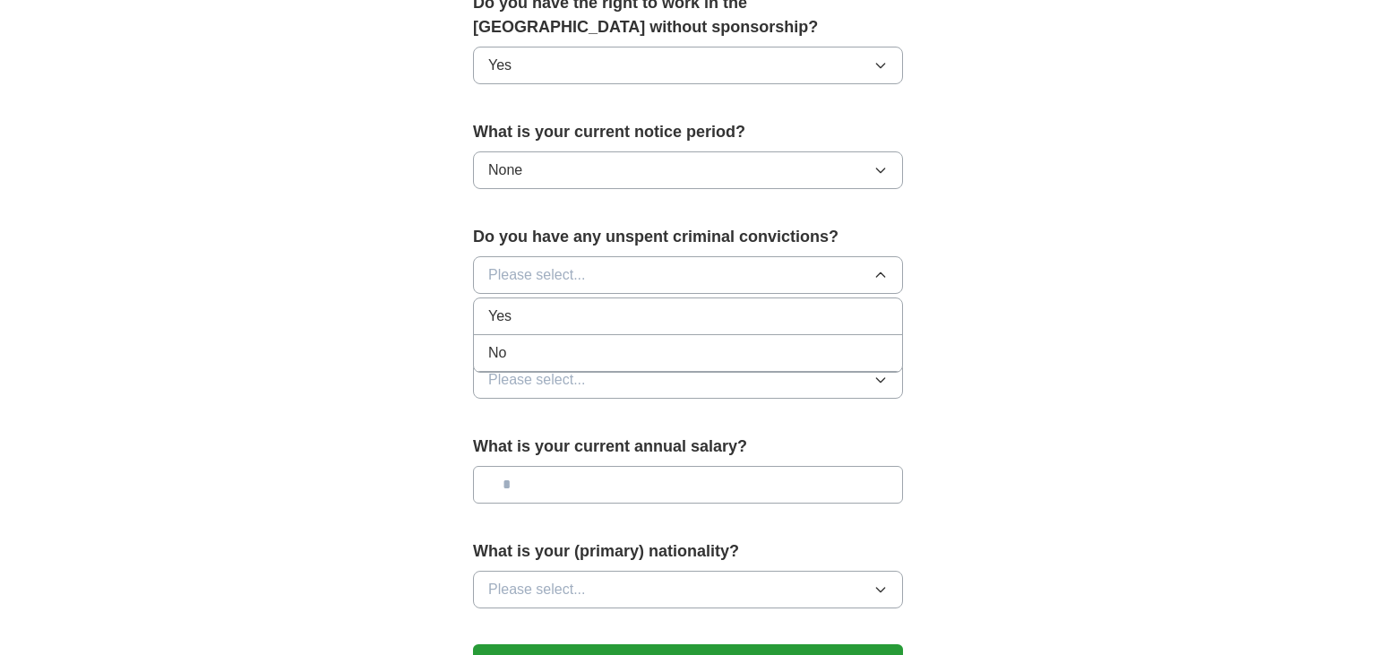
click at [525, 335] on li "No" at bounding box center [688, 353] width 428 height 37
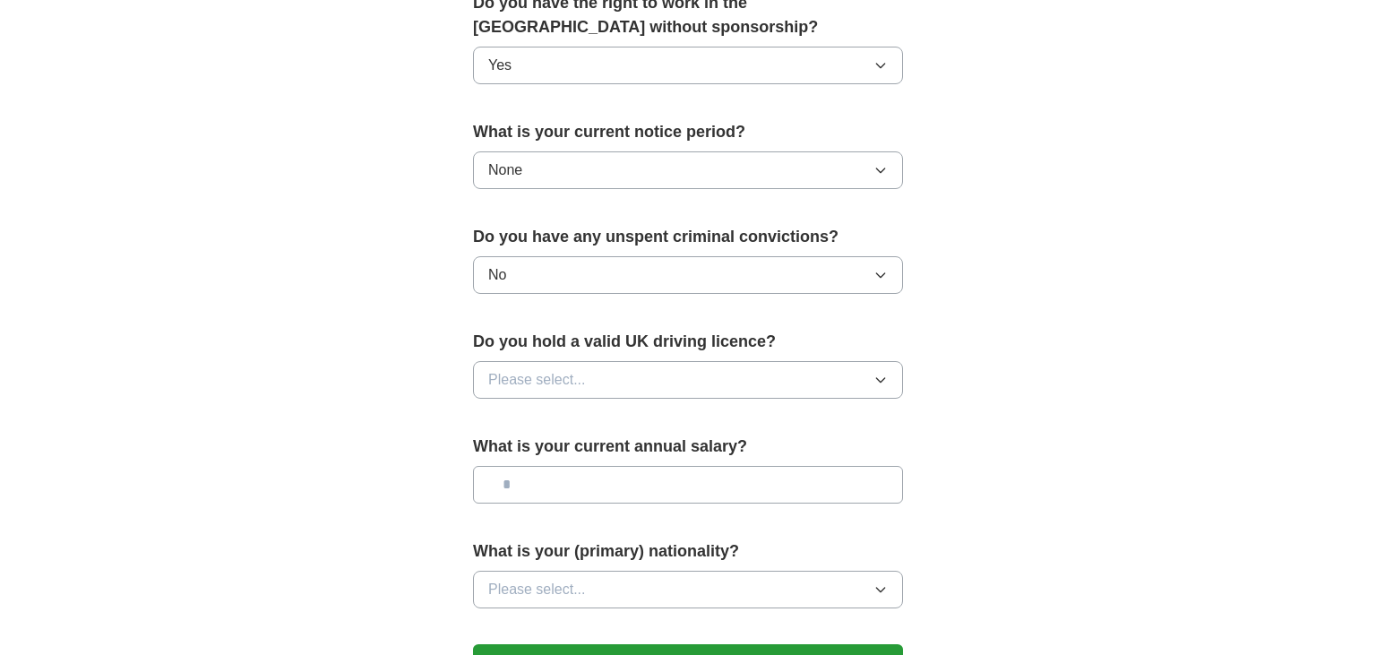
click at [529, 369] on span "Please select..." at bounding box center [537, 380] width 98 height 22
click at [529, 440] on li "No" at bounding box center [688, 458] width 428 height 37
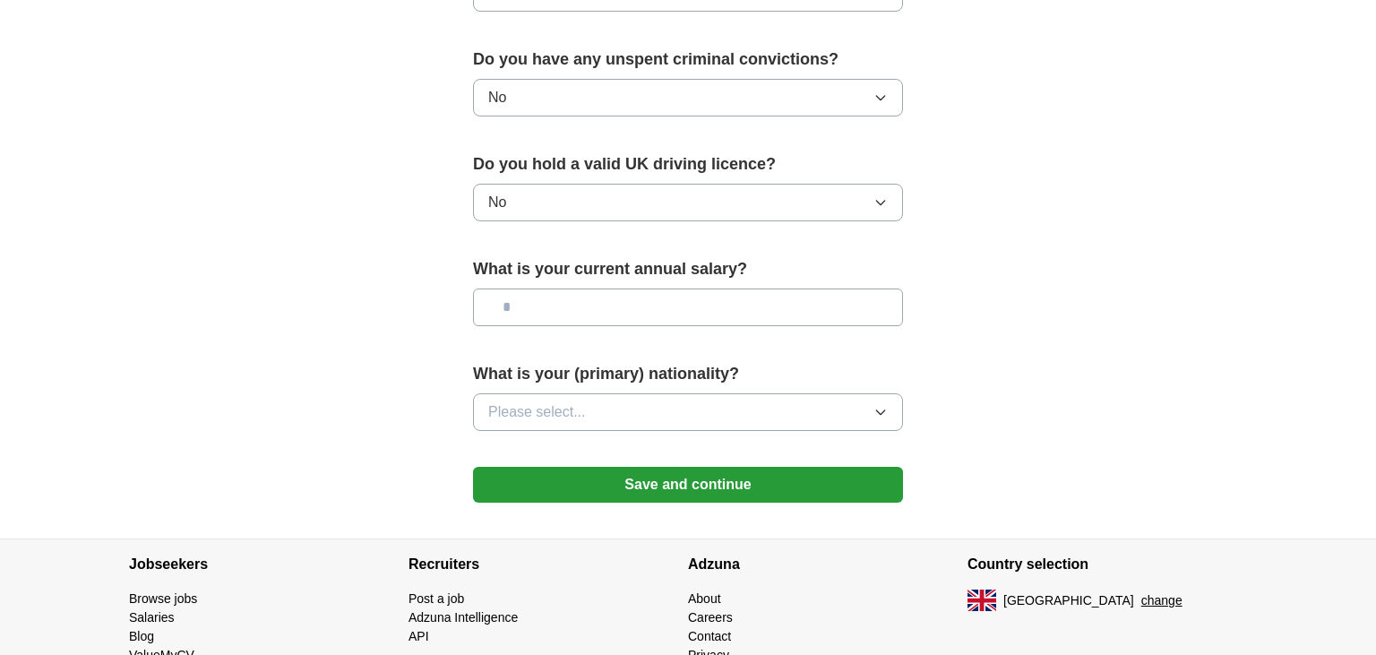
scroll to position [1135, 0]
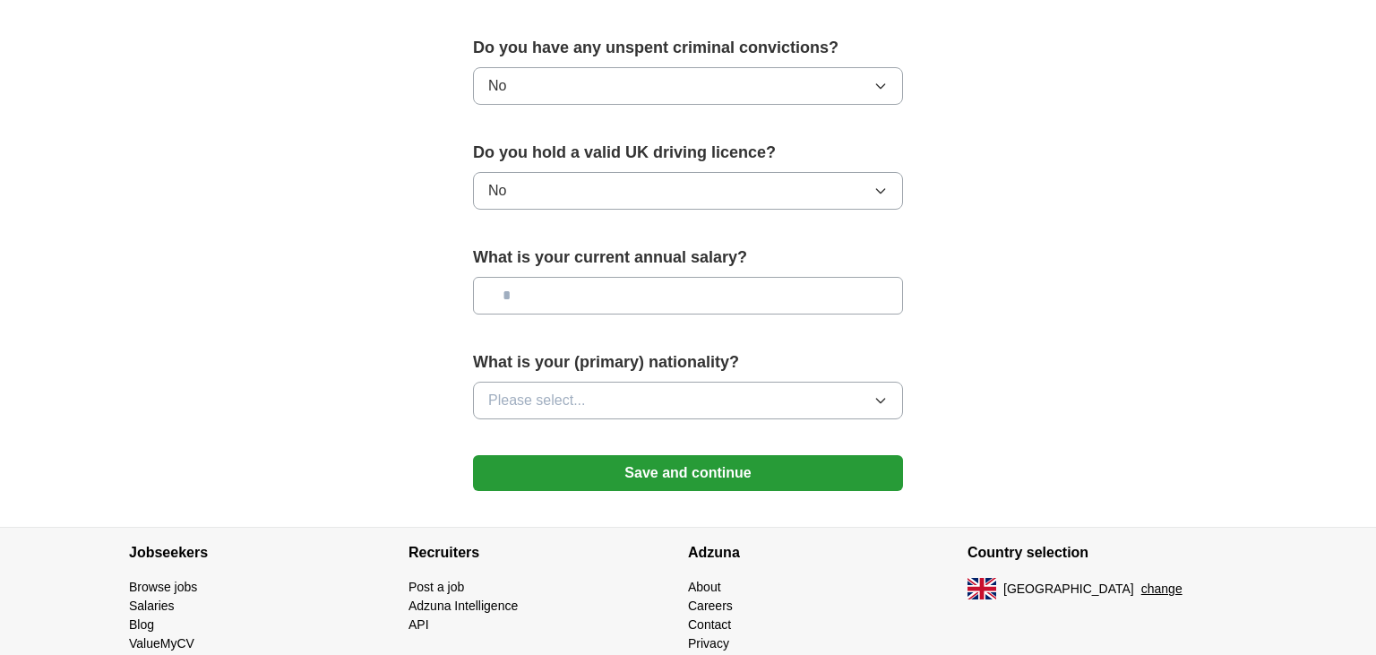
click at [532, 295] on input "text" at bounding box center [688, 296] width 430 height 38
click at [507, 390] on span "Please select..." at bounding box center [537, 401] width 98 height 22
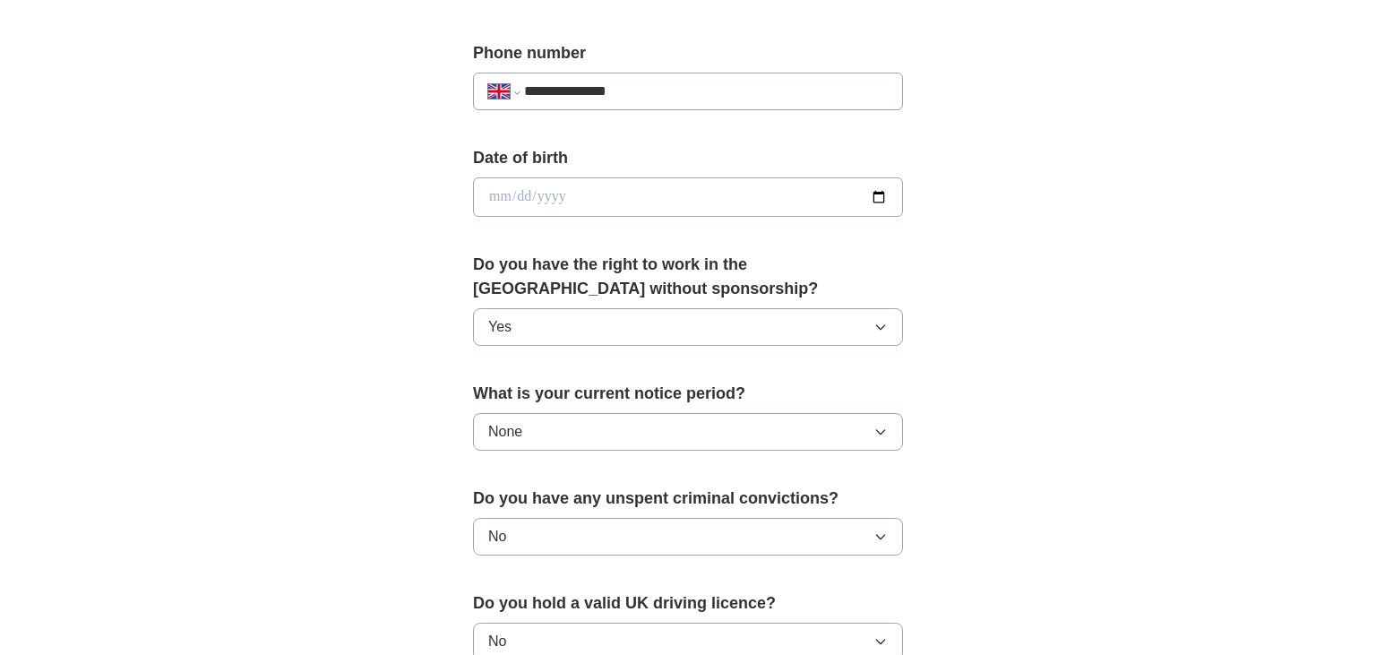
scroll to position [662, 0]
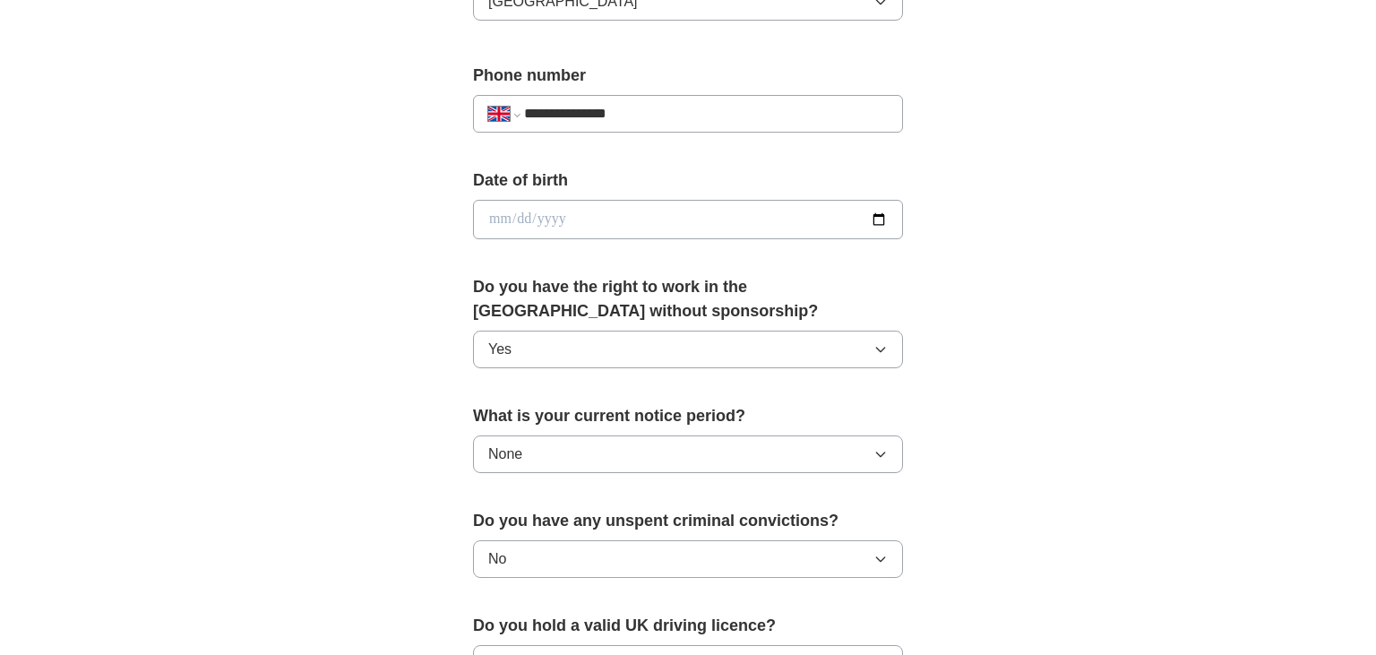
click at [873, 216] on input "date" at bounding box center [688, 219] width 430 height 39
click at [432, 342] on div "**********" at bounding box center [687, 246] width 573 height 1507
click at [526, 218] on input "date" at bounding box center [688, 219] width 430 height 39
click at [500, 215] on input "date" at bounding box center [688, 219] width 430 height 39
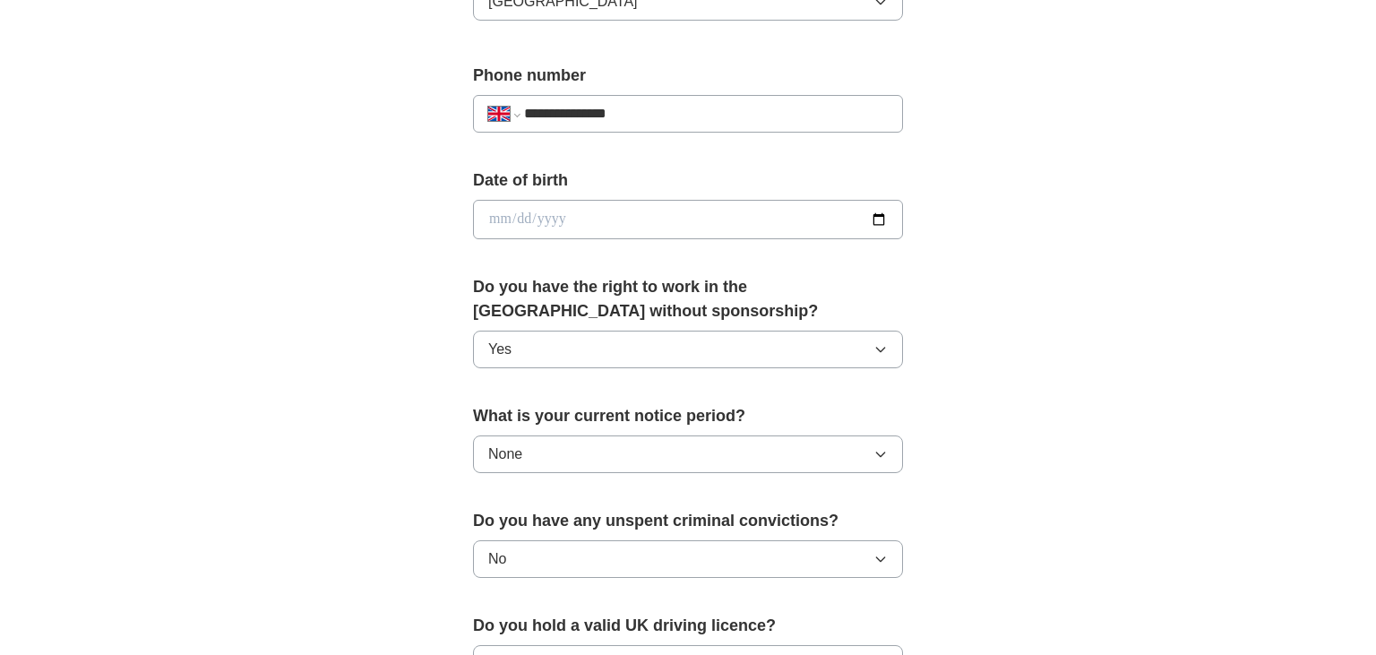
click at [500, 214] on input "date" at bounding box center [688, 219] width 430 height 39
click at [499, 217] on input "date" at bounding box center [688, 219] width 430 height 39
type input "**********"
click at [449, 235] on div "**********" at bounding box center [687, 246] width 573 height 1507
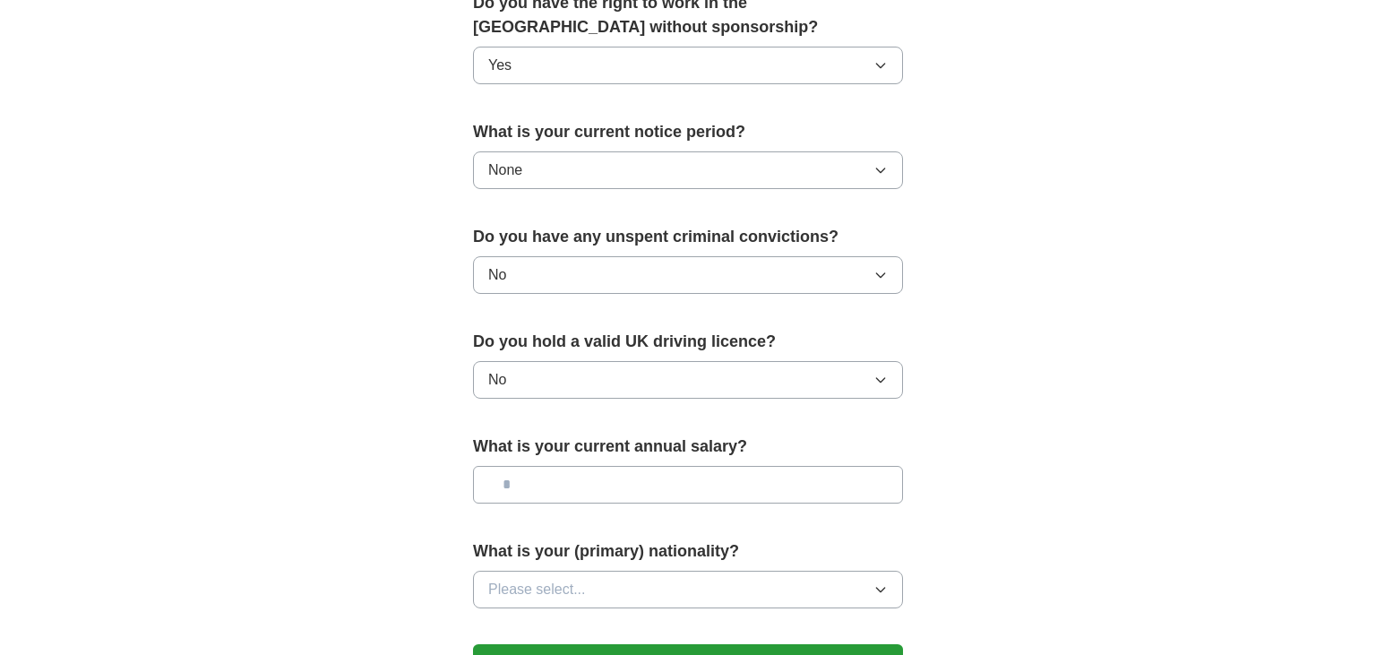
scroll to position [1200, 0]
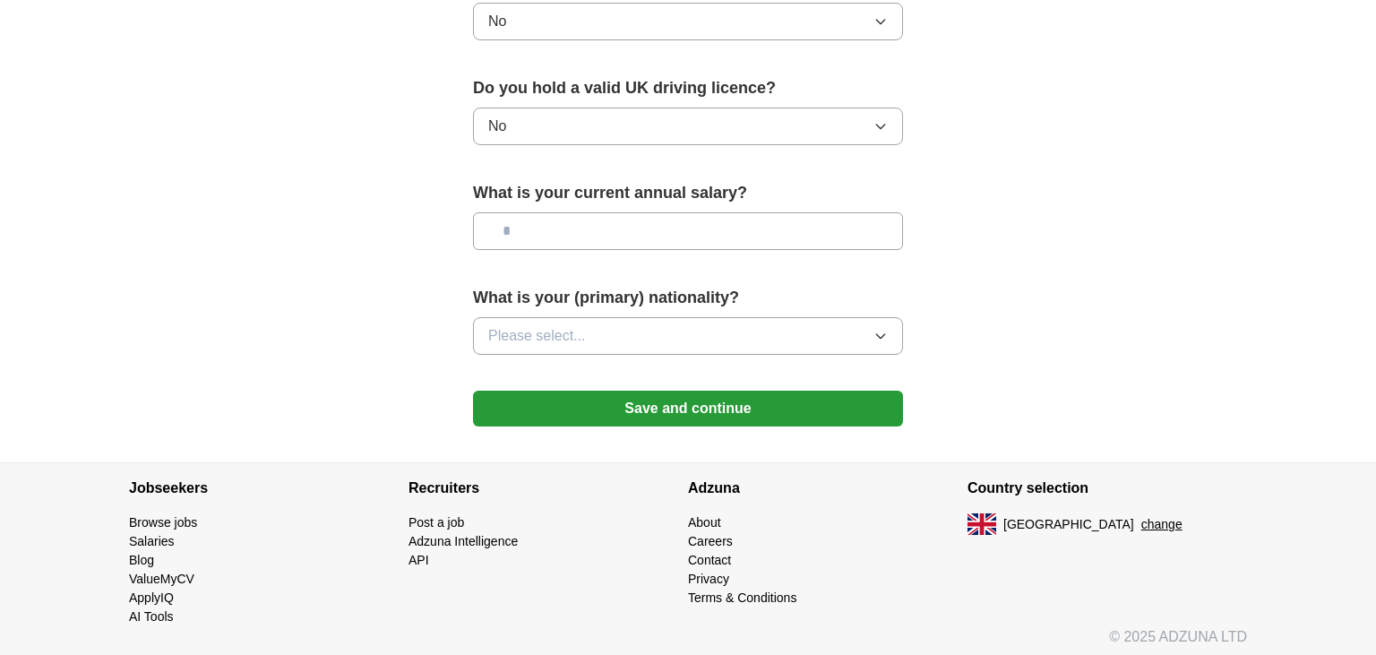
click at [591, 391] on button "Save and continue" at bounding box center [688, 409] width 430 height 36
